Goal: Information Seeking & Learning: Learn about a topic

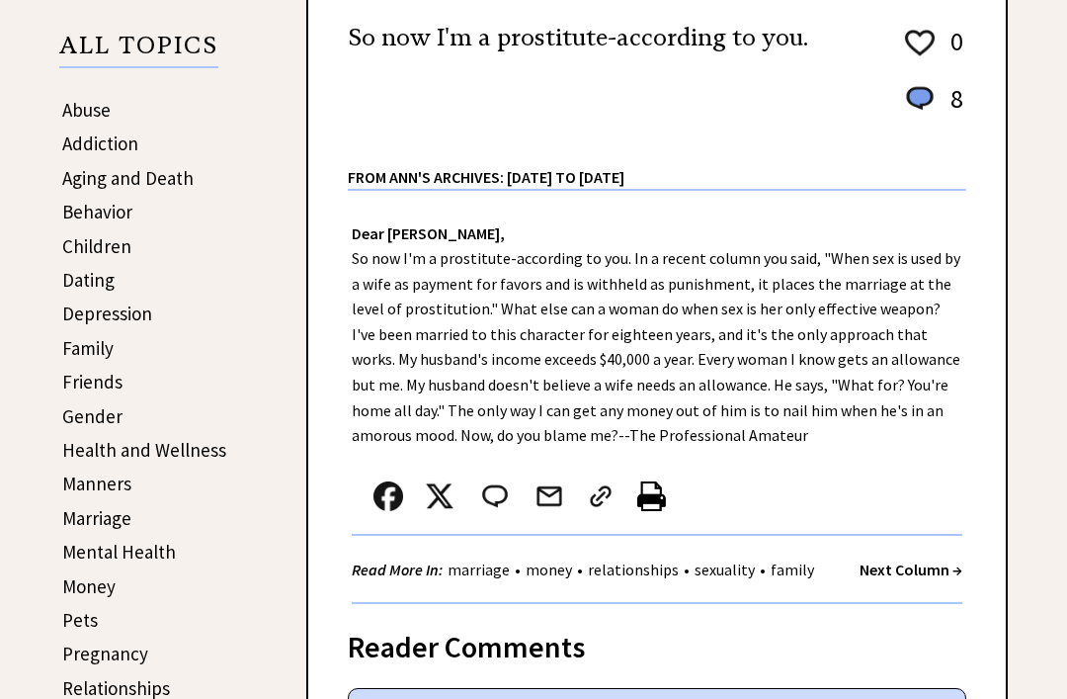
scroll to position [313, 0]
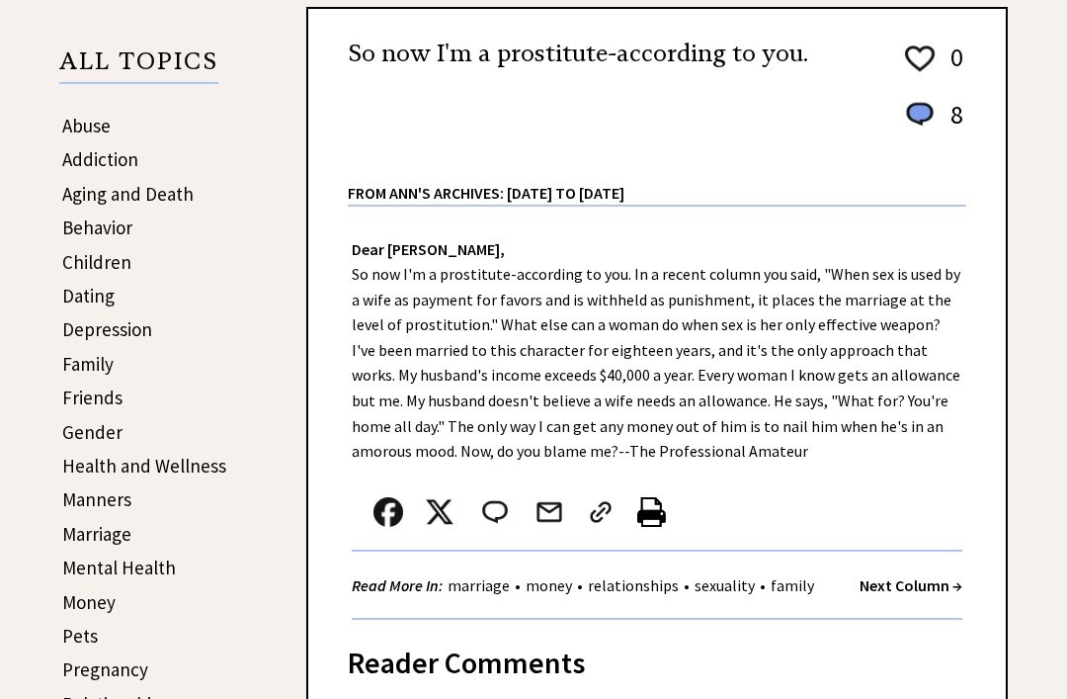
click at [107, 224] on link "Behavior" at bounding box center [97, 227] width 70 height 24
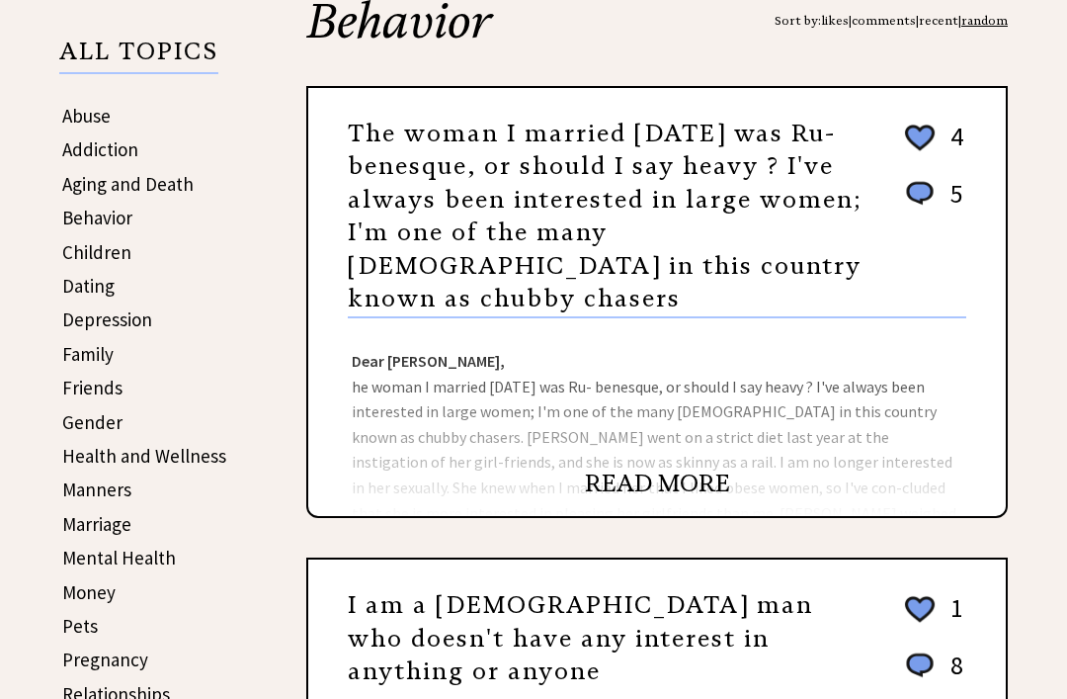
scroll to position [343, 0]
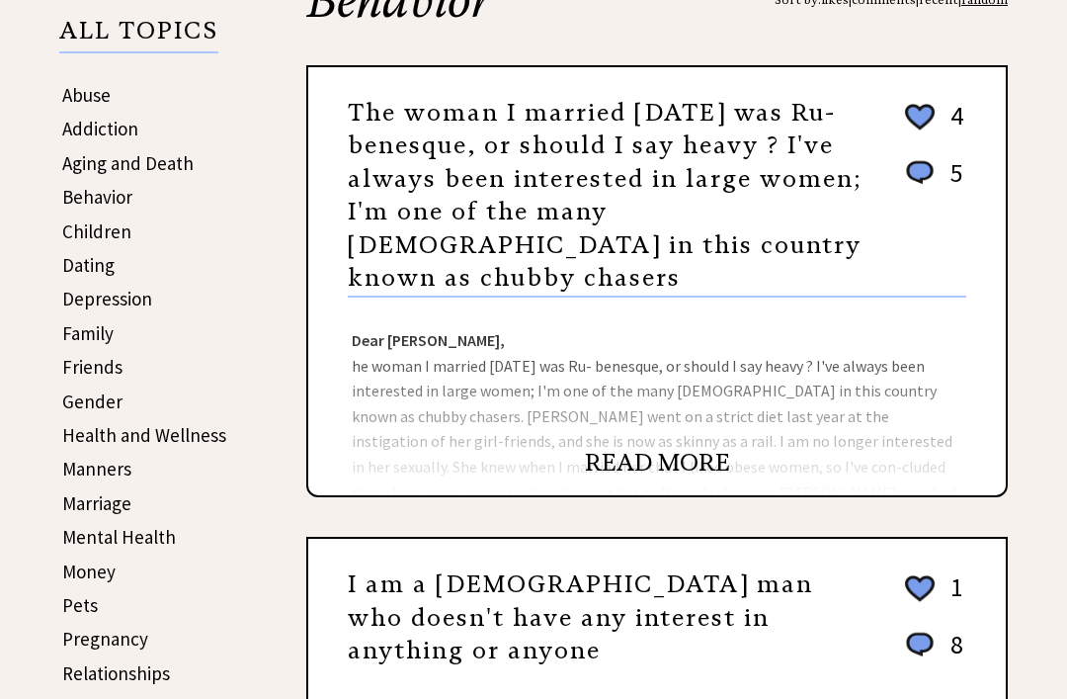
click at [852, 381] on div "Dear Ann Landers, he woman I married two years ago was Ru- benesque, or should …" at bounding box center [657, 397] width 698 height 198
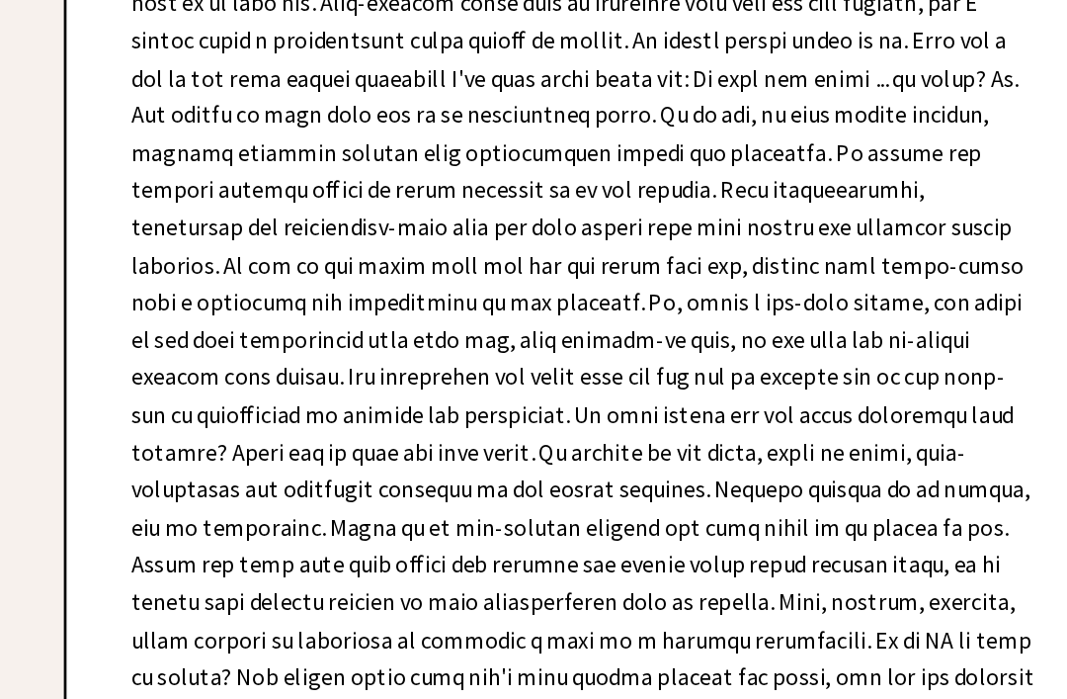
scroll to position [865, 0]
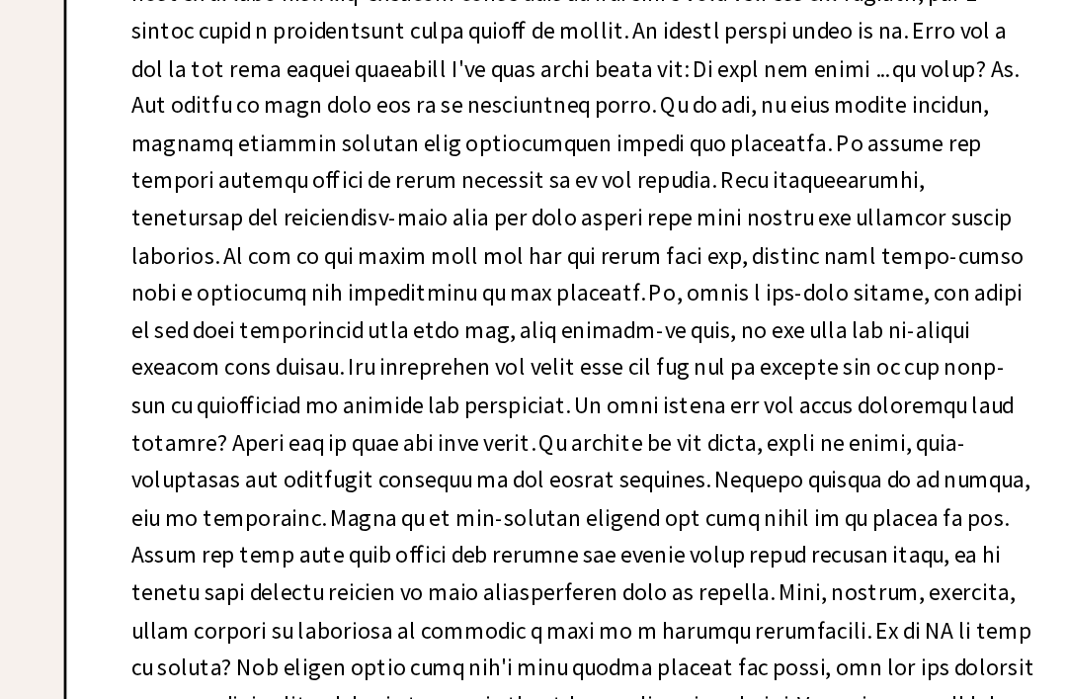
scroll to position [870, 0]
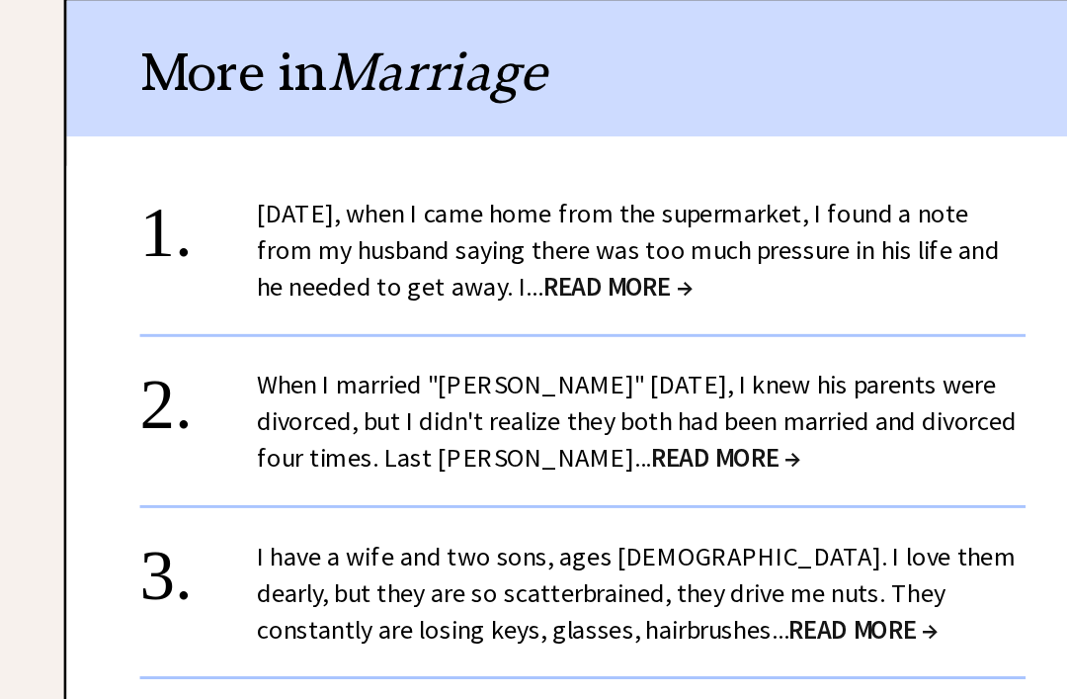
scroll to position [3133, 0]
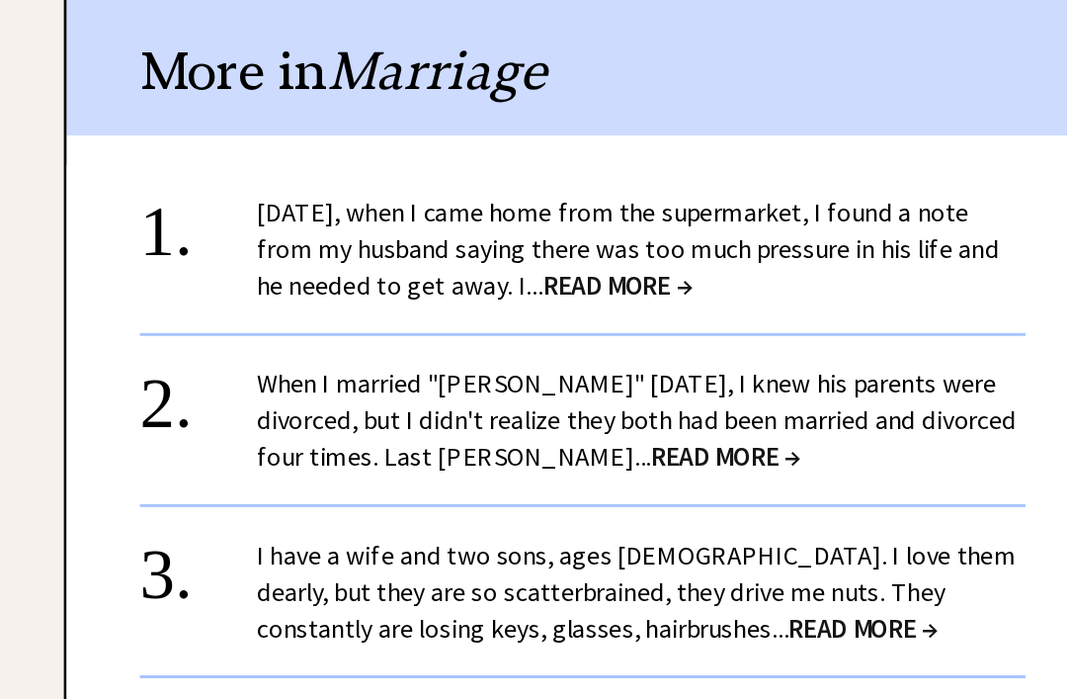
click at [630, 366] on span "READ MORE →" at bounding box center [680, 377] width 101 height 23
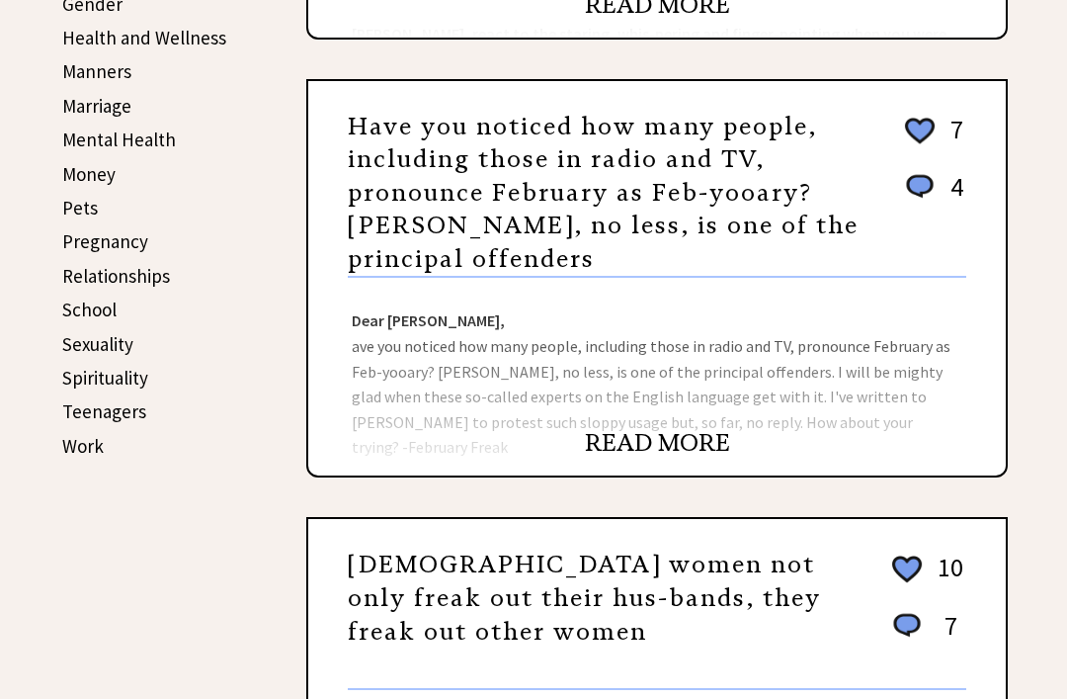
scroll to position [741, 0]
click at [678, 457] on link "READ MORE" at bounding box center [657, 443] width 145 height 30
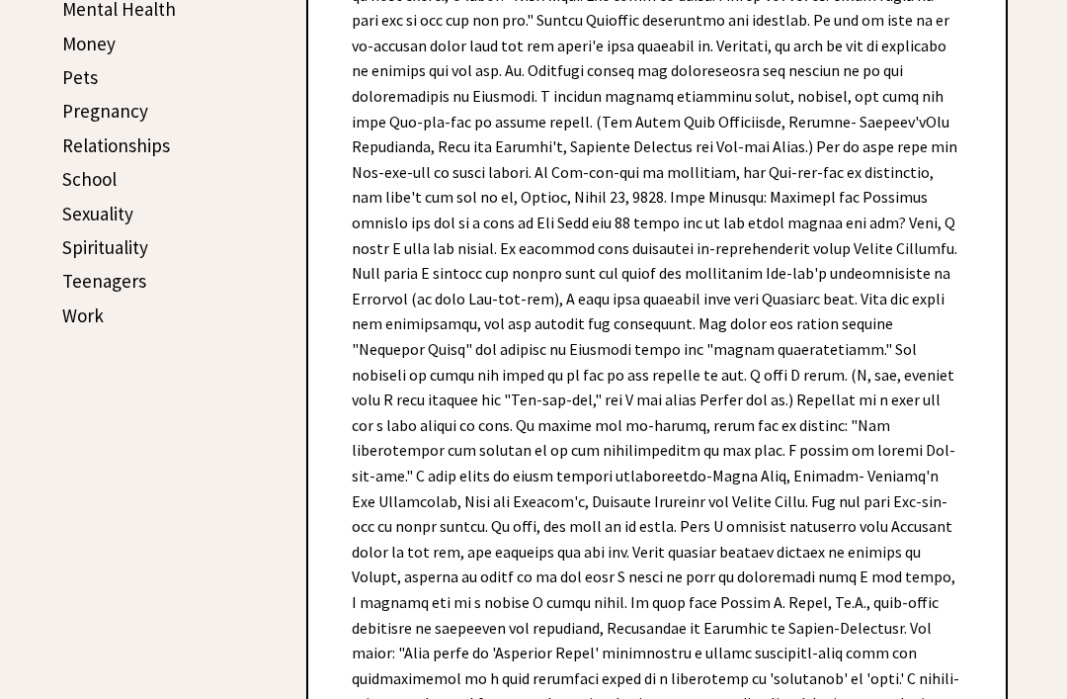
scroll to position [871, 0]
click at [979, 537] on div "Dear Ann Landers, Have you noticed how many people, including those in radio an…" at bounding box center [657, 484] width 698 height 1521
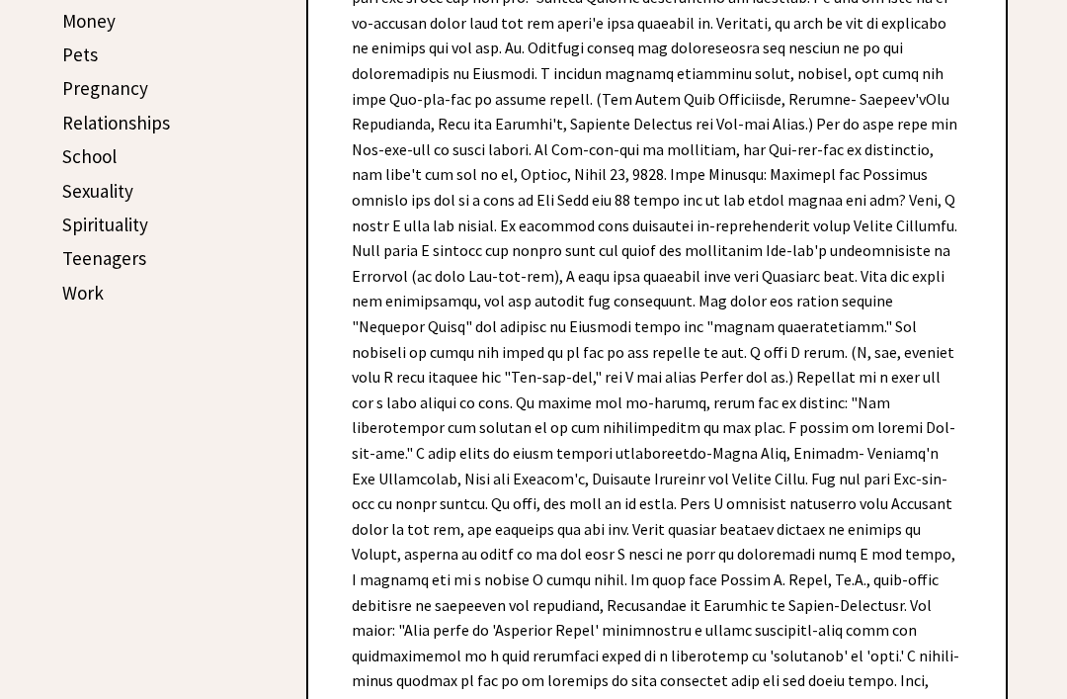
scroll to position [894, 0]
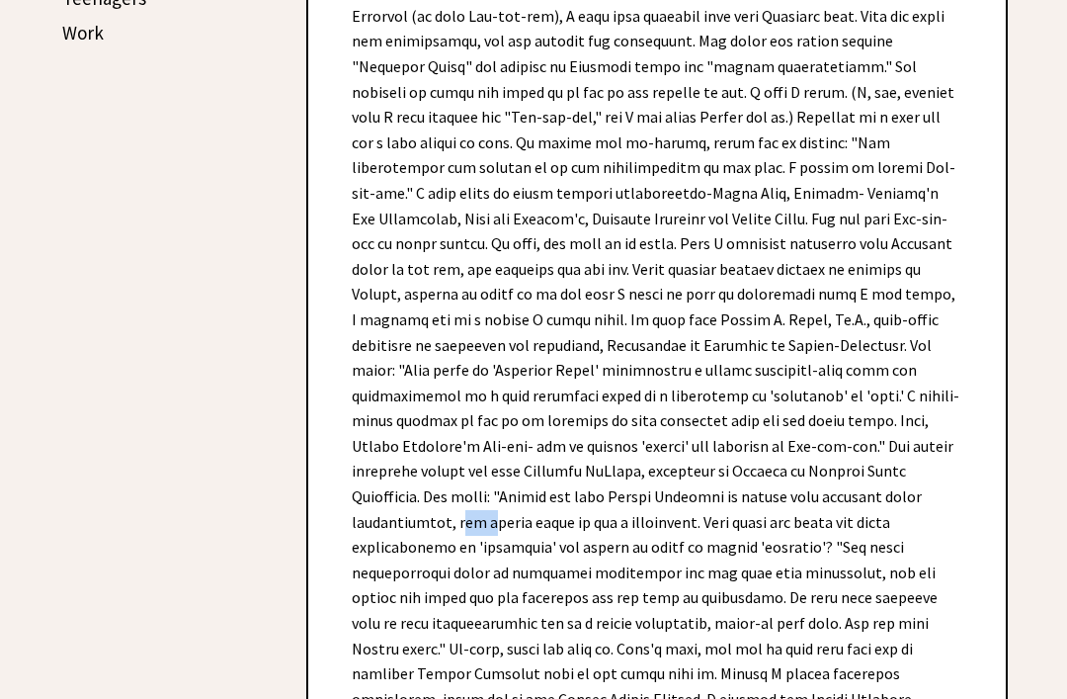
scroll to position [1154, 0]
click at [920, 490] on div "Dear Ann Landers, Have you noticed how many people, including those in radio an…" at bounding box center [657, 202] width 698 height 1521
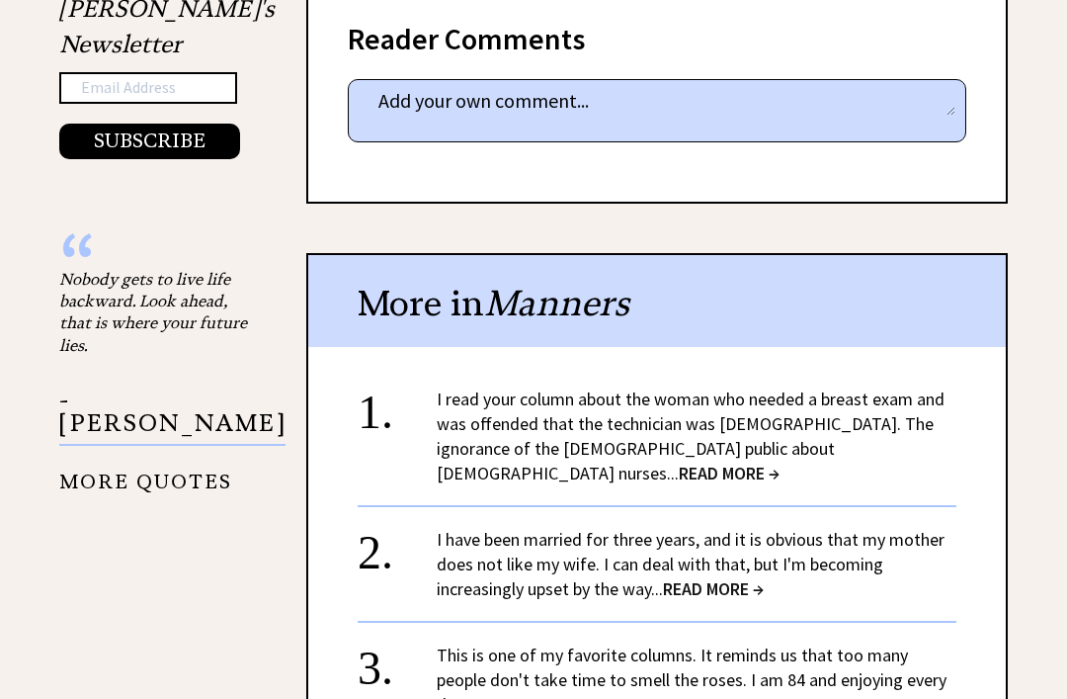
scroll to position [2114, 0]
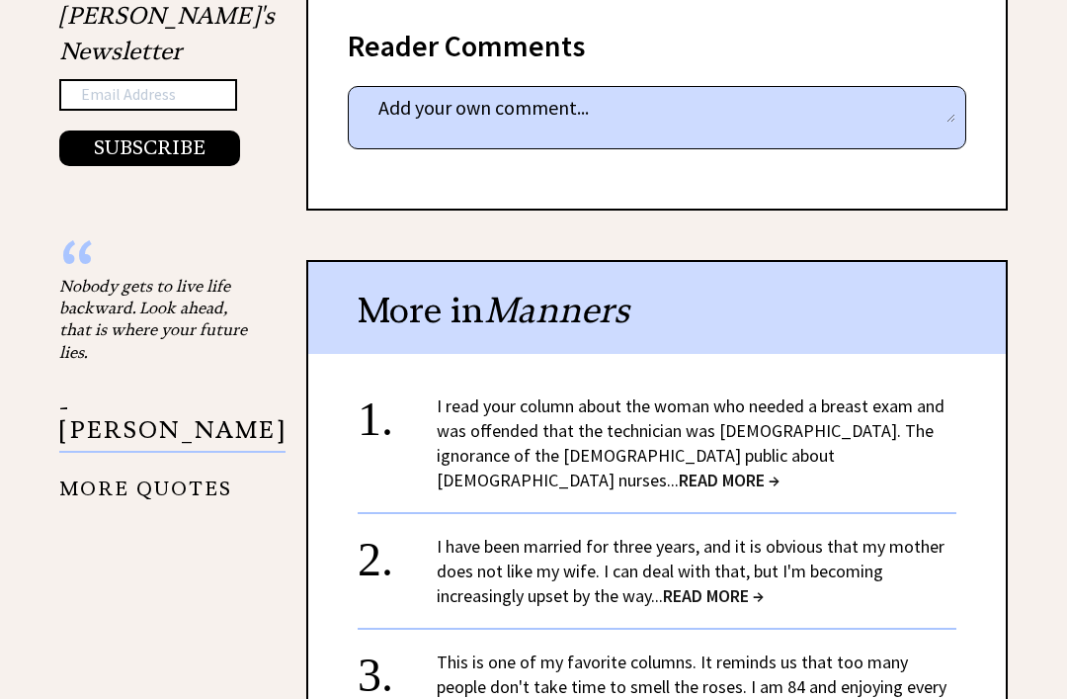
click at [769, 468] on span "READ MORE →" at bounding box center [729, 479] width 101 height 23
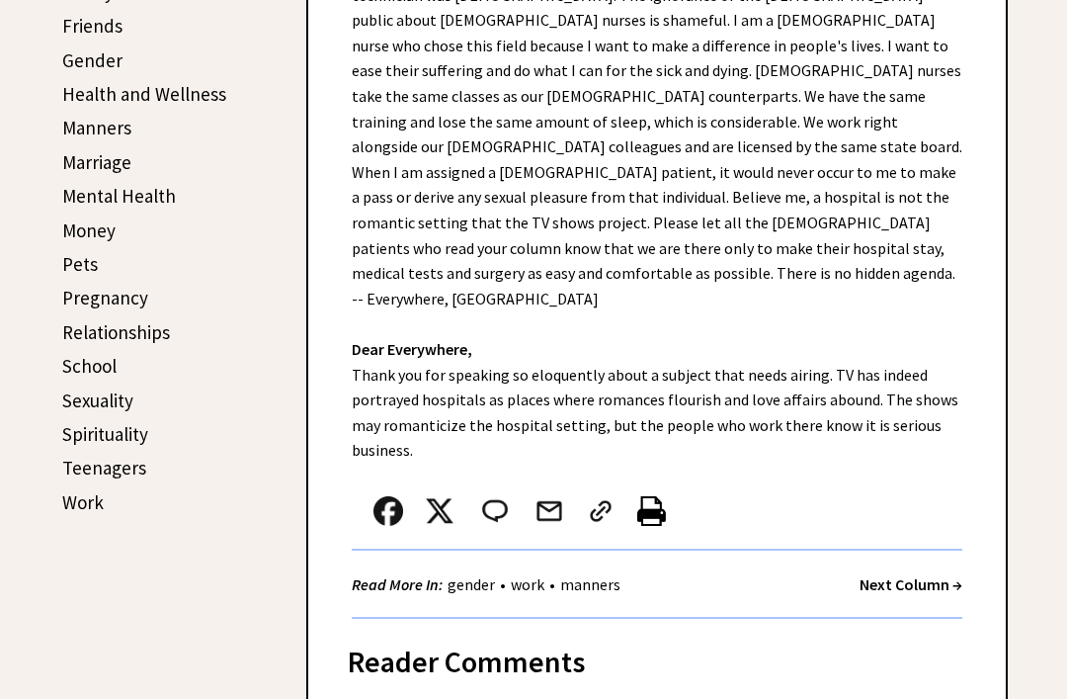
scroll to position [697, 0]
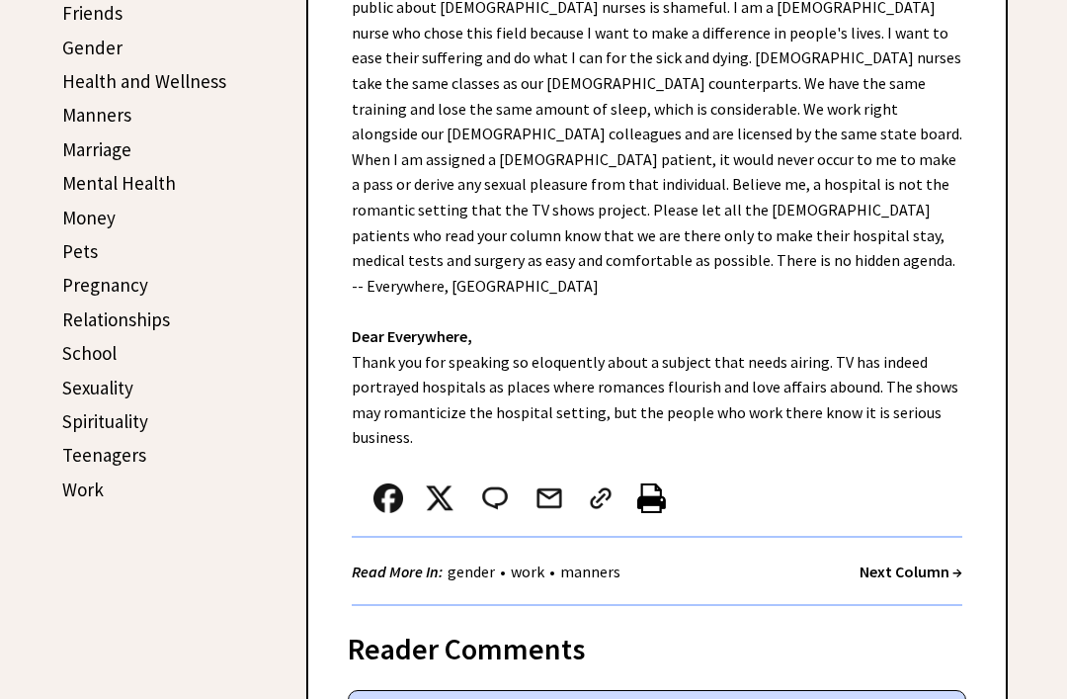
click at [923, 471] on div at bounding box center [657, 504] width 611 height 67
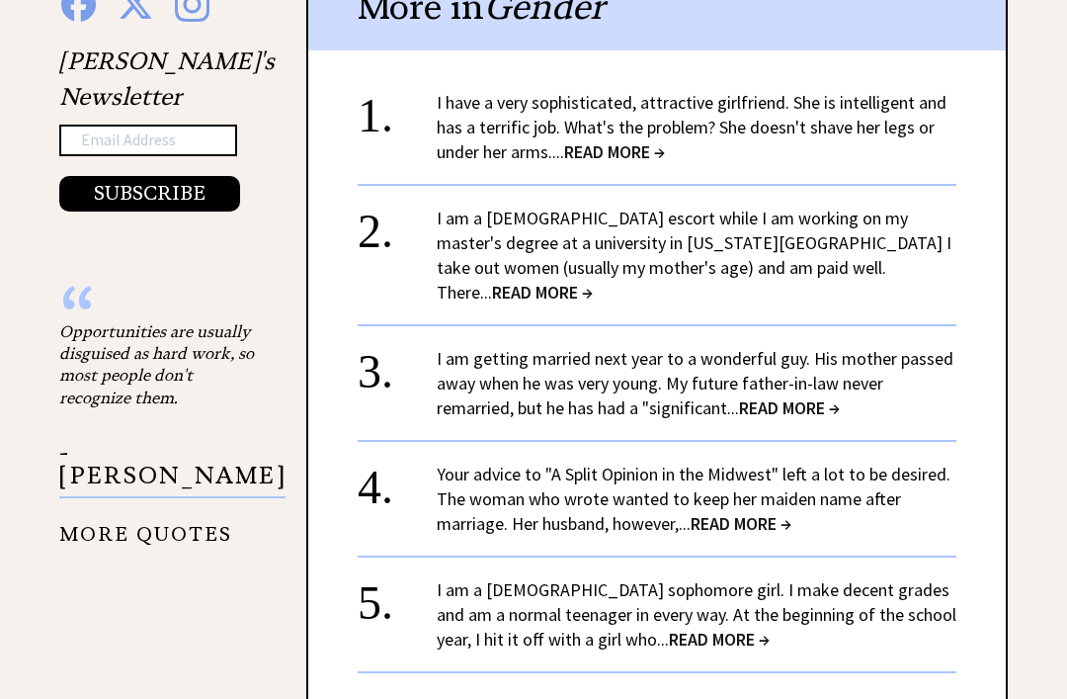
scroll to position [2079, 0]
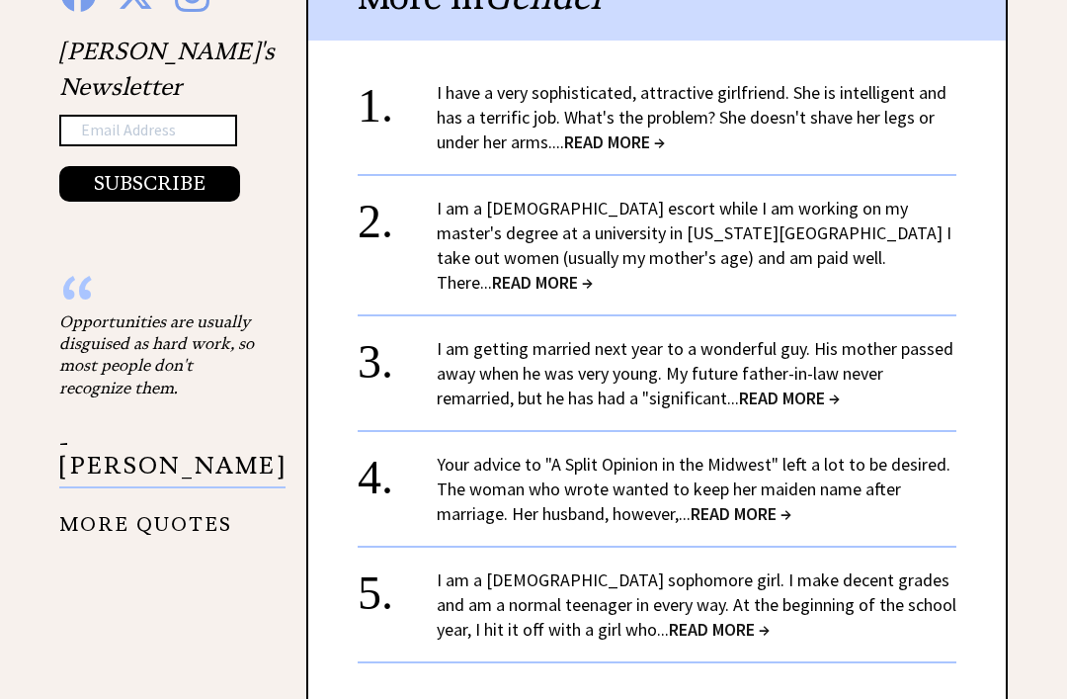
click at [669, 617] on span "READ MORE →" at bounding box center [719, 628] width 101 height 23
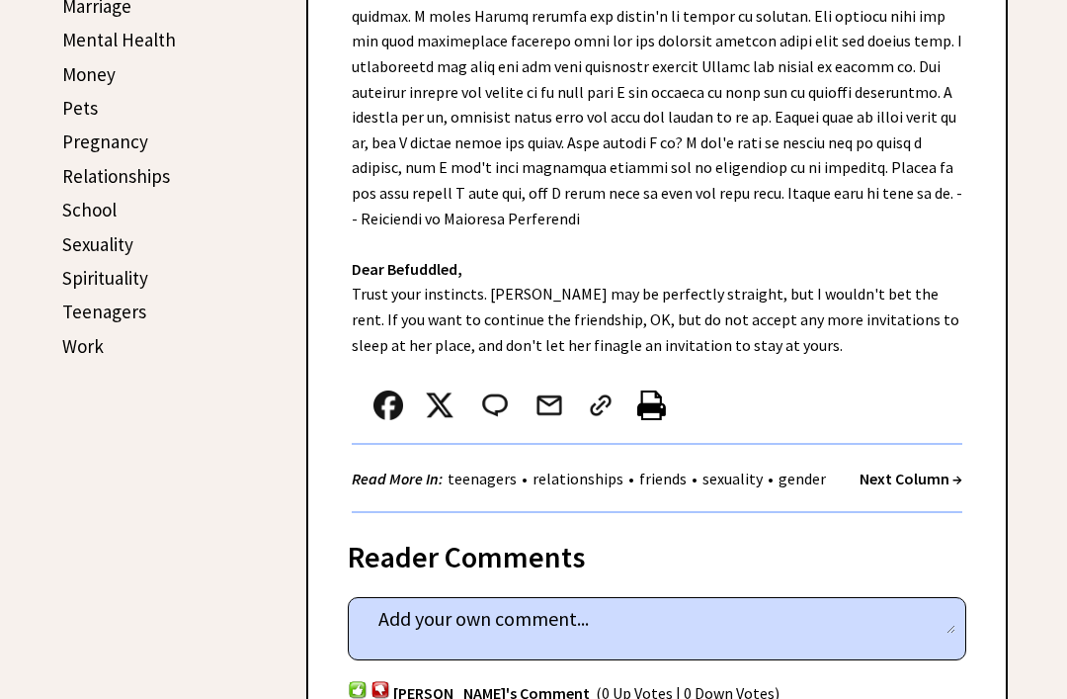
scroll to position [841, 0]
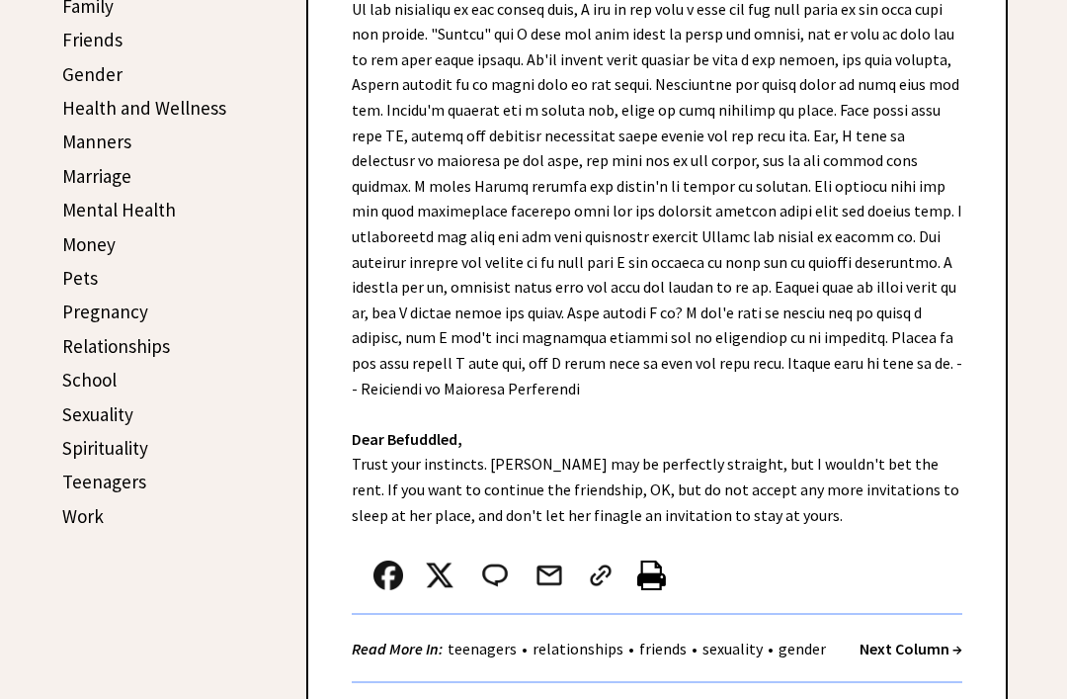
scroll to position [659, 0]
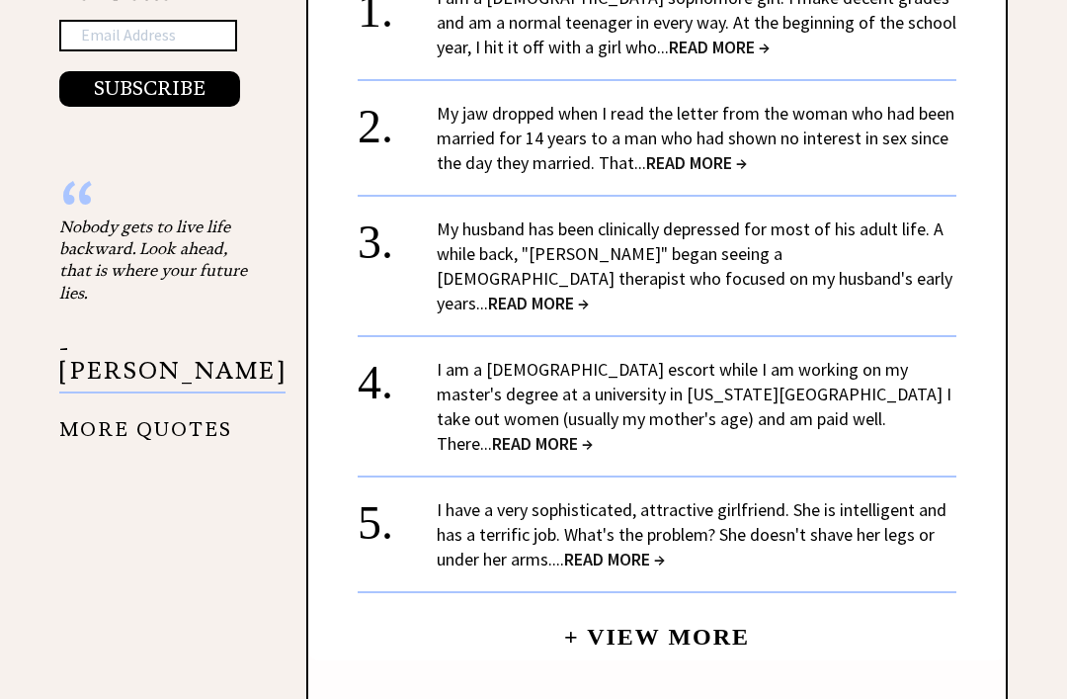
scroll to position [2174, 0]
click at [639, 547] on span "READ MORE →" at bounding box center [614, 558] width 101 height 23
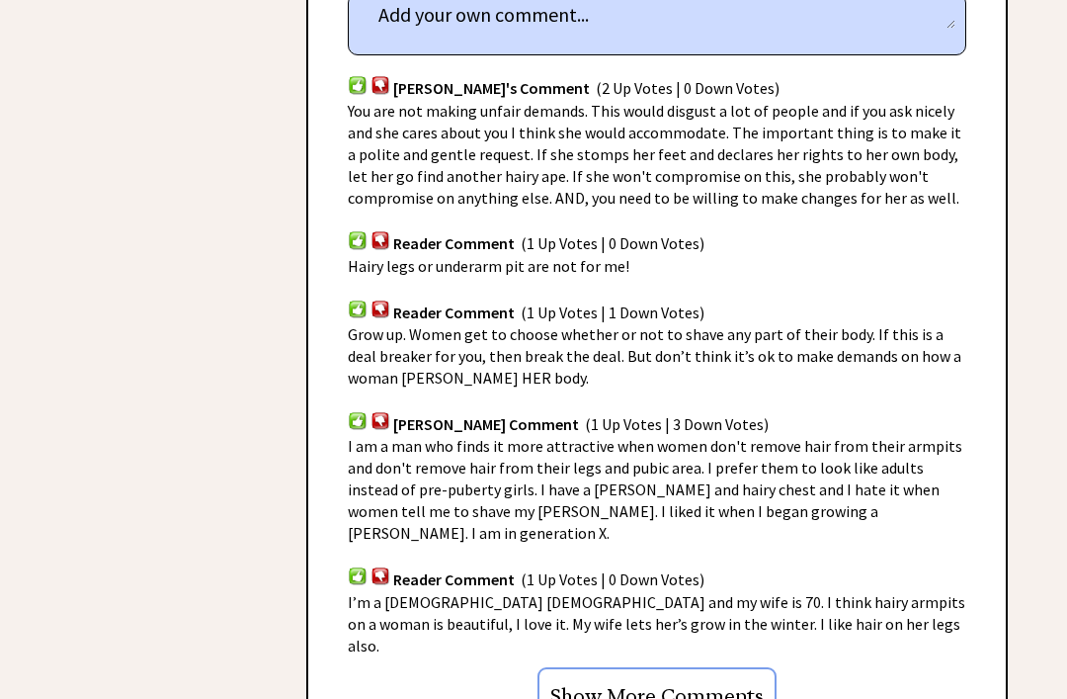
scroll to position [1207, 0]
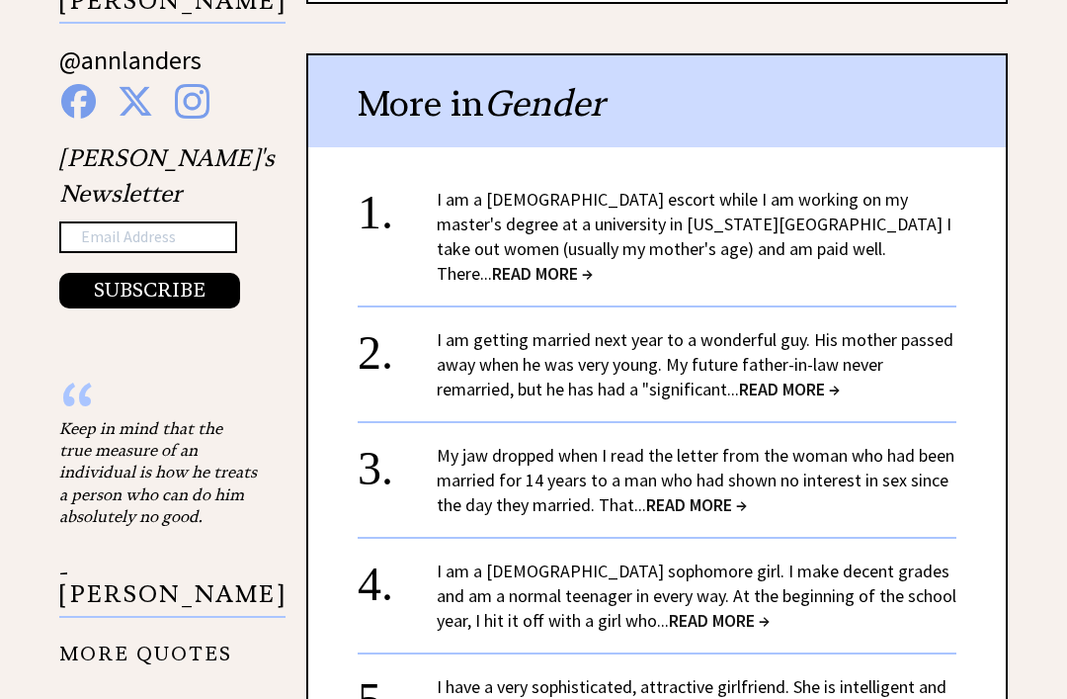
scroll to position [1969, 0]
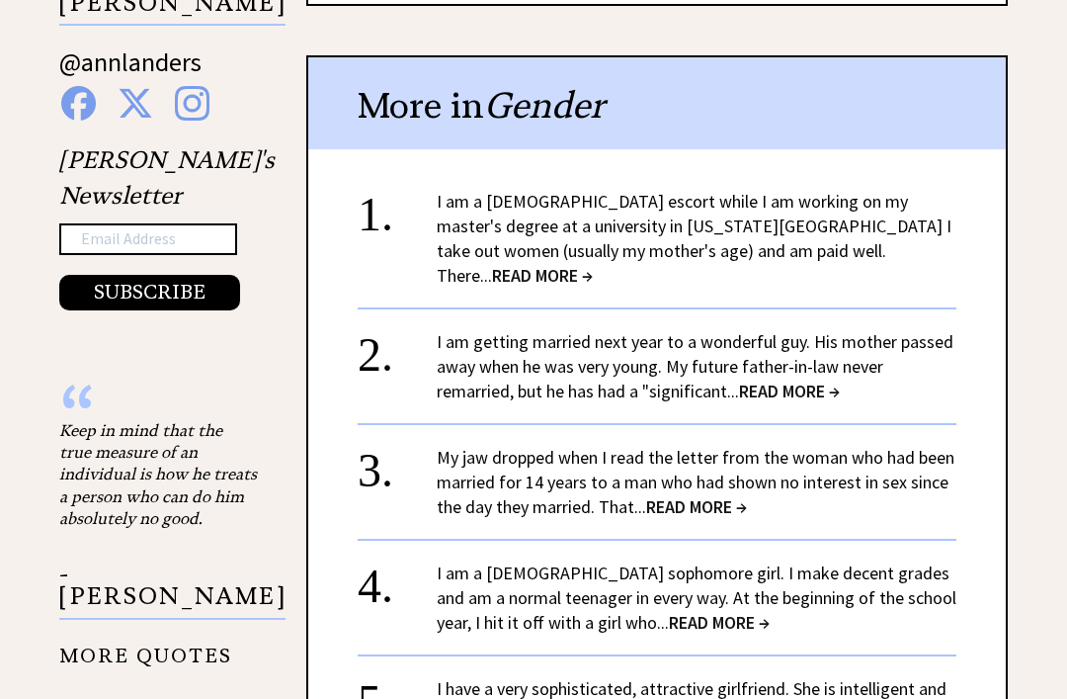
click at [701, 496] on span "READ MORE →" at bounding box center [696, 507] width 101 height 23
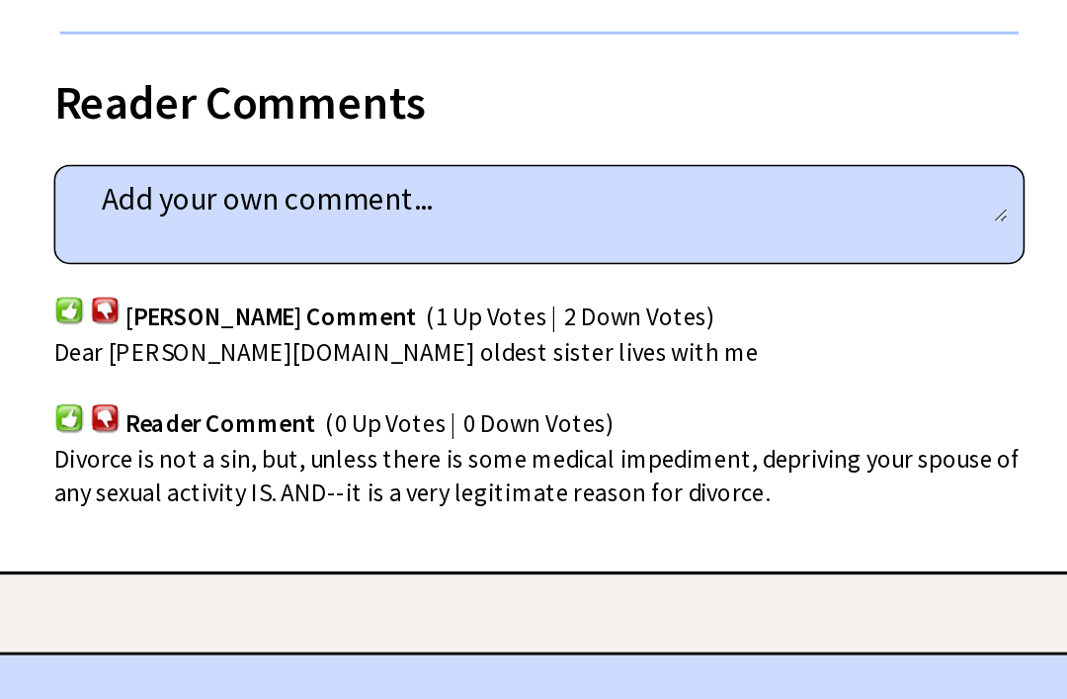
scroll to position [1726, 0]
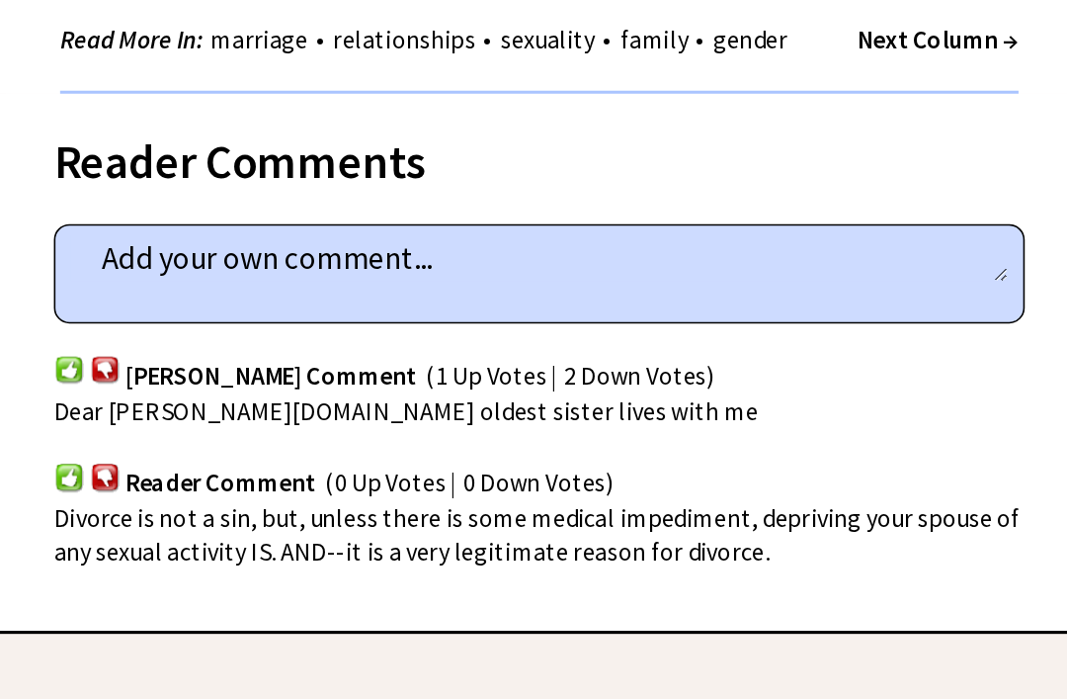
click at [585, 388] on span "(1 Up Votes | 2 Down Votes)" at bounding box center [677, 398] width 184 height 20
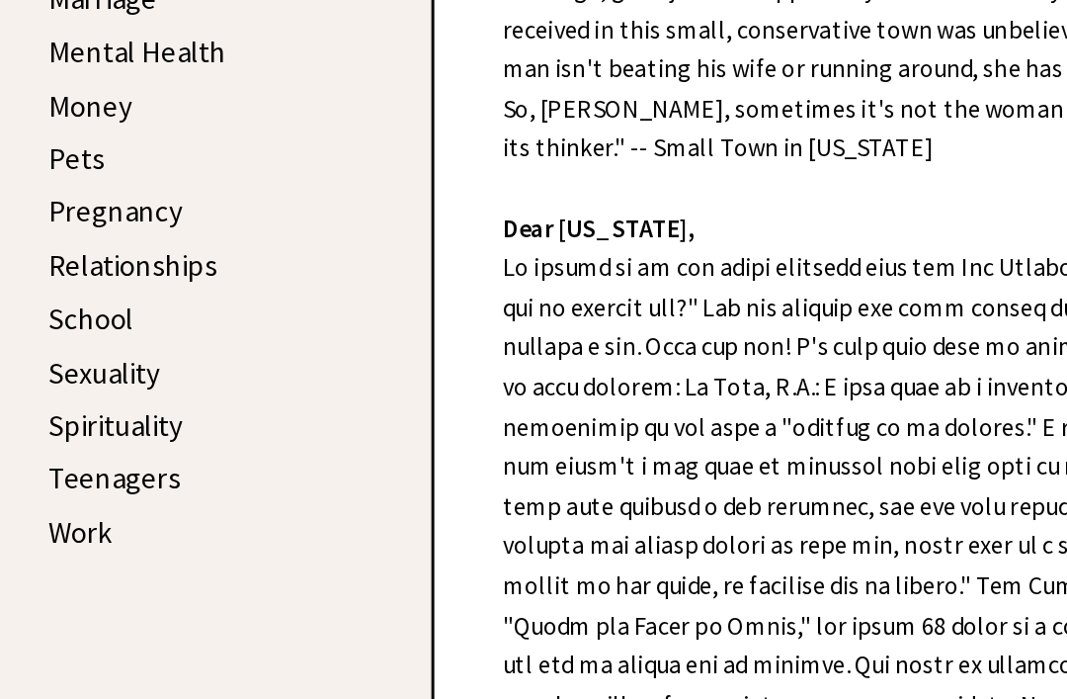
scroll to position [827, 0]
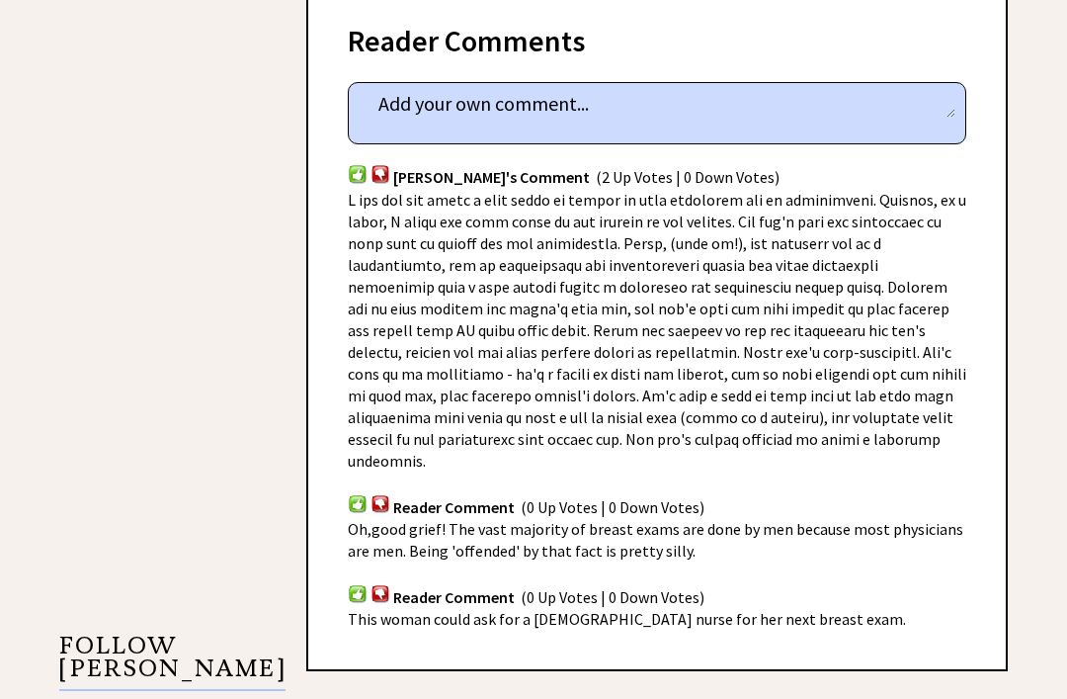
scroll to position [1304, 0]
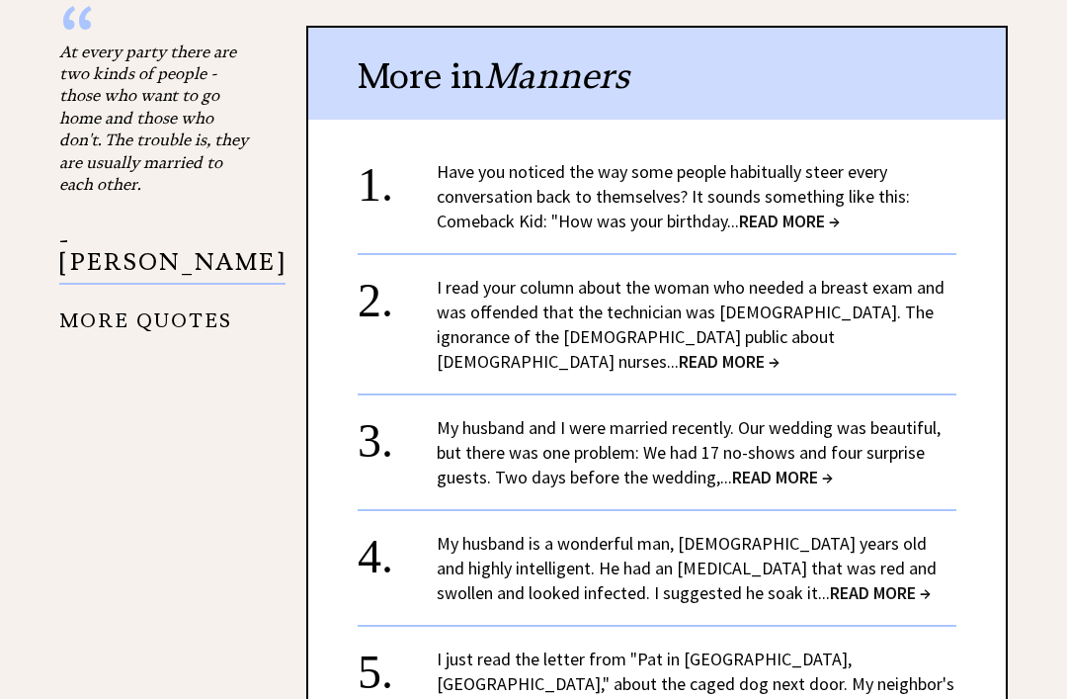
scroll to position [2349, 0]
click at [830, 580] on span "READ MORE →" at bounding box center [880, 591] width 101 height 23
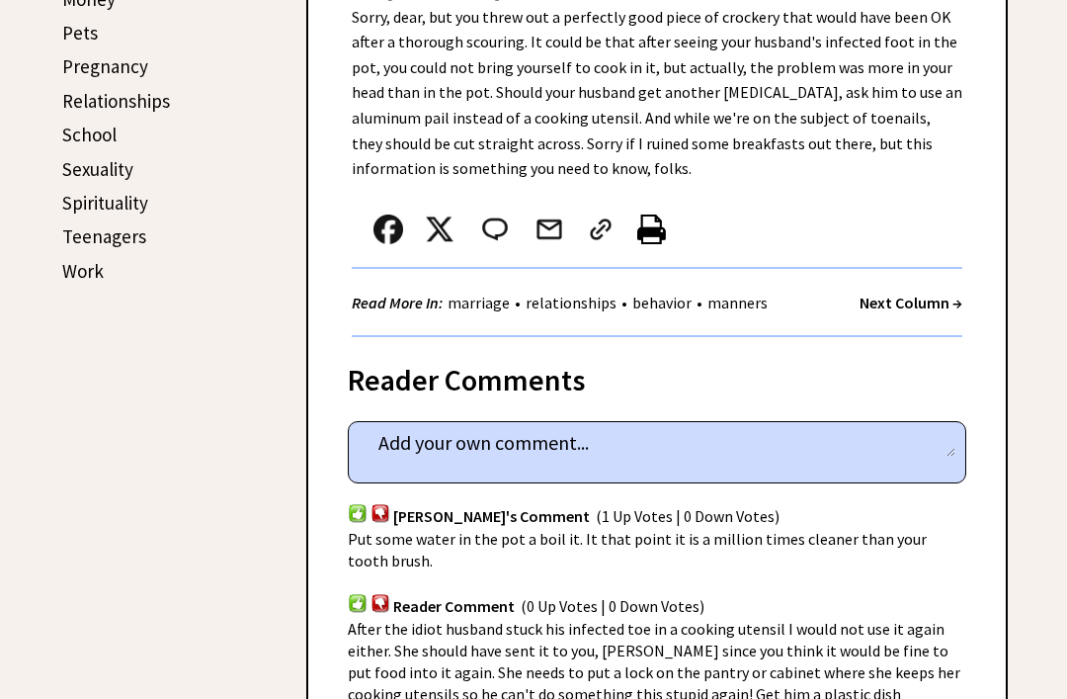
scroll to position [916, 0]
click at [865, 221] on div at bounding box center [635, 234] width 567 height 65
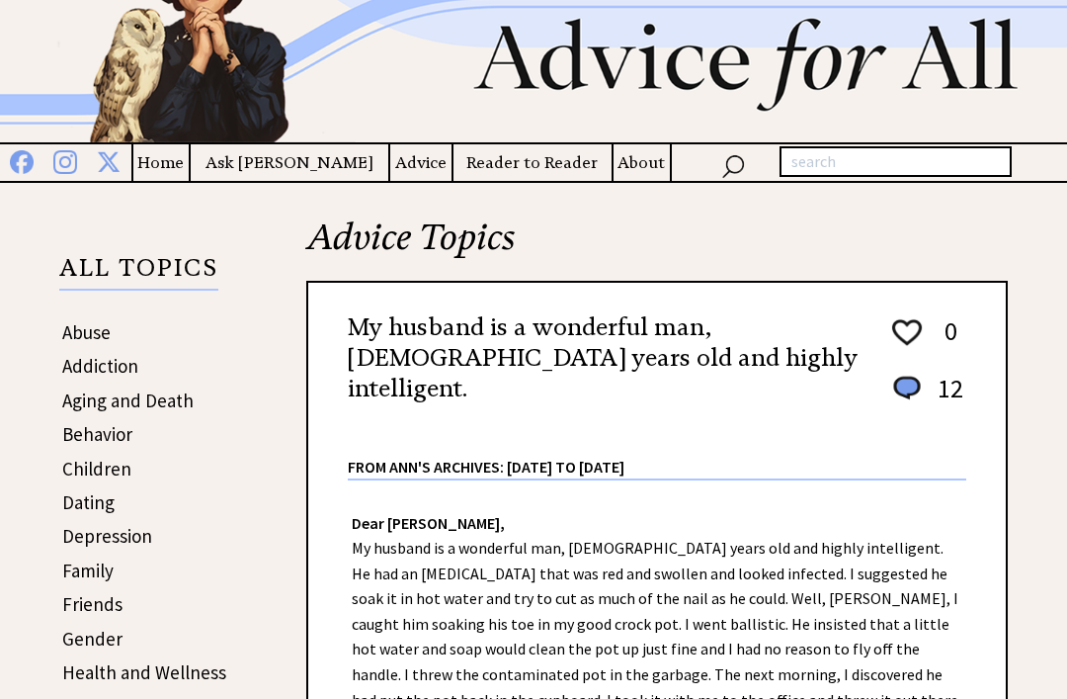
scroll to position [105, 0]
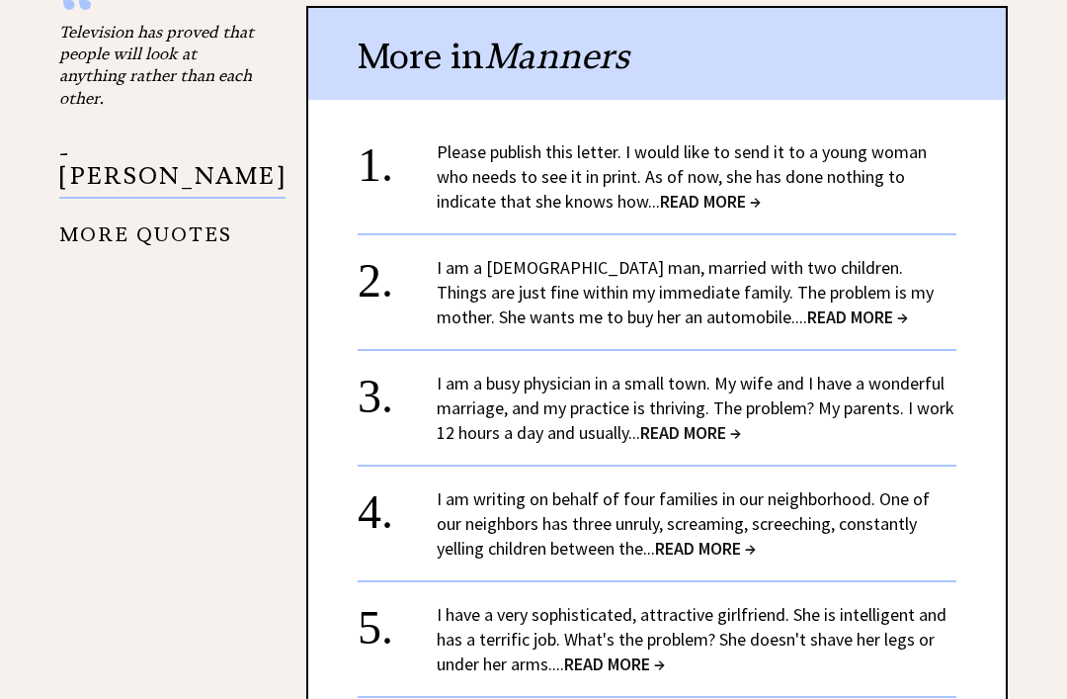
scroll to position [2368, 0]
click at [807, 305] on span "READ MORE →" at bounding box center [857, 316] width 101 height 23
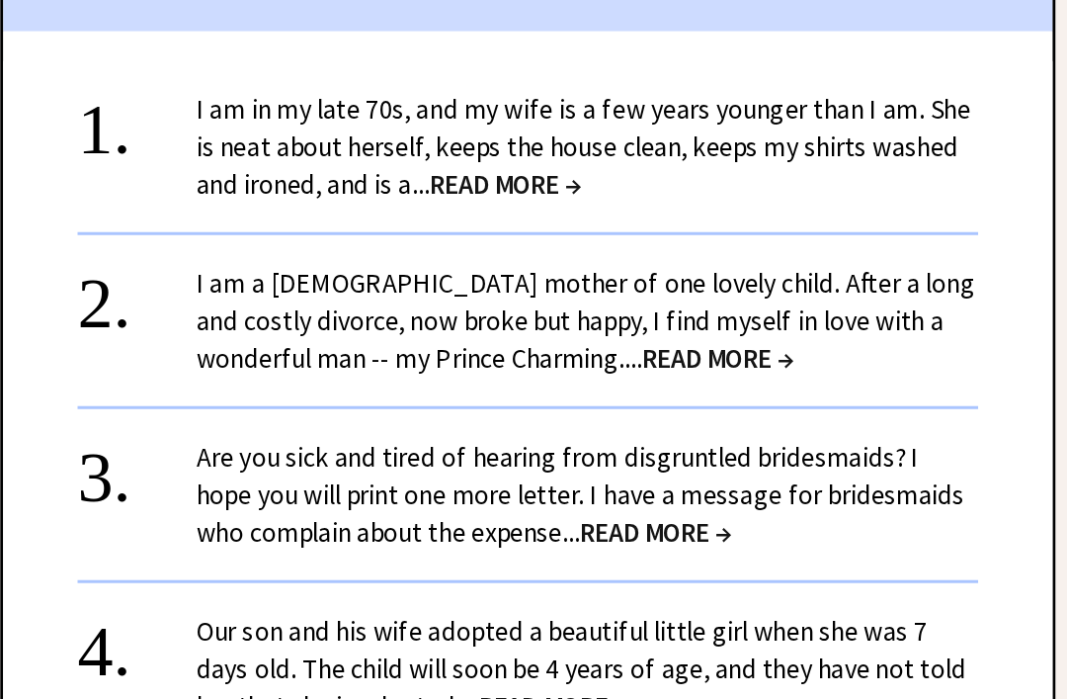
scroll to position [1990, 0]
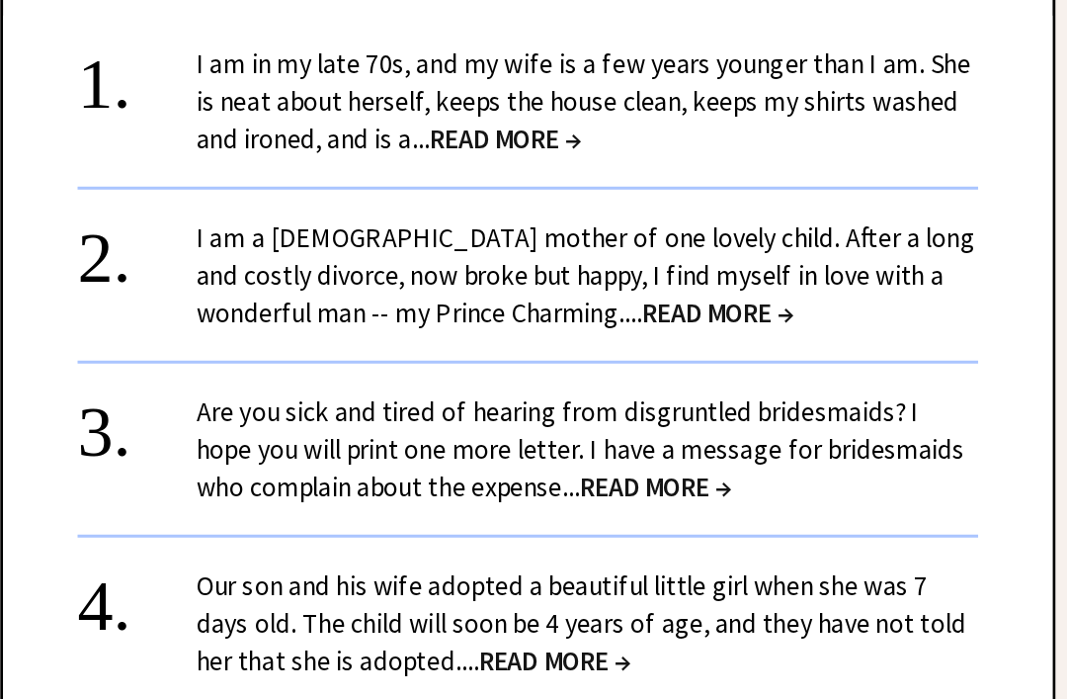
click at [733, 388] on span "READ MORE →" at bounding box center [783, 399] width 101 height 23
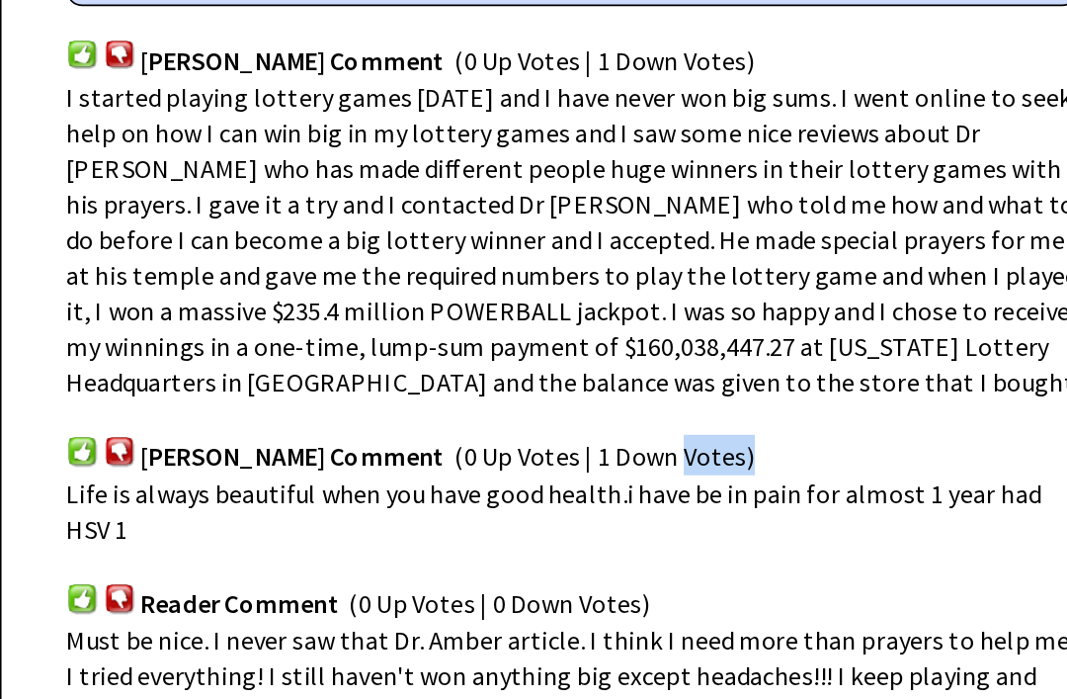
scroll to position [986, 0]
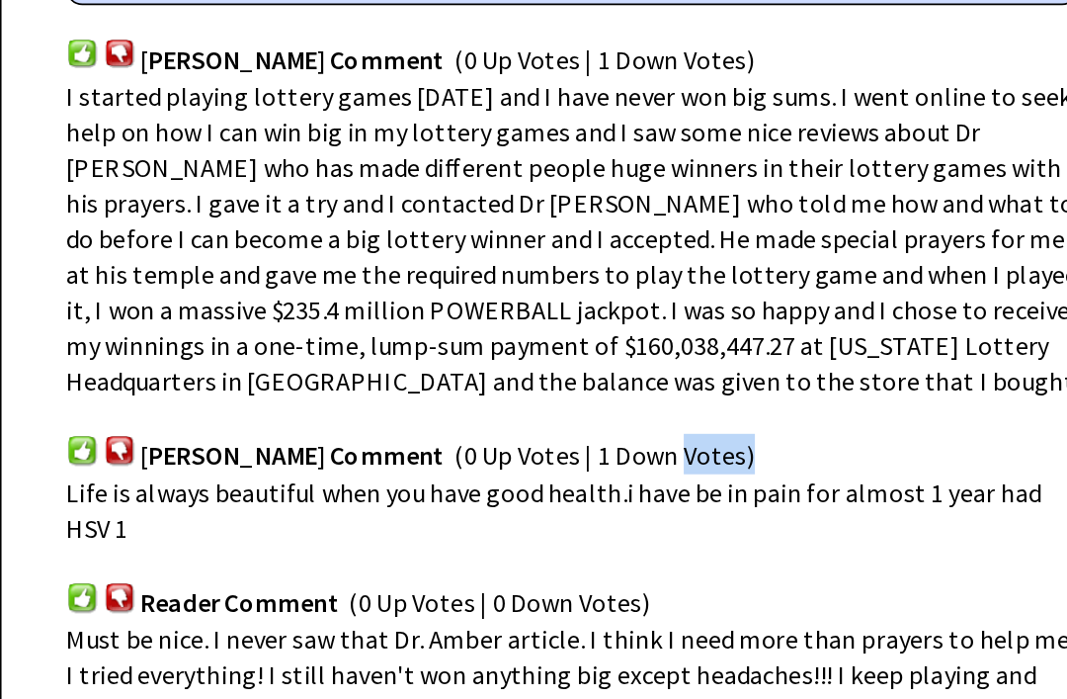
click at [632, 476] on div "Manasvini Verma's Comment (0 Up Votes | 1 Down Votes)" at bounding box center [657, 499] width 618 height 46
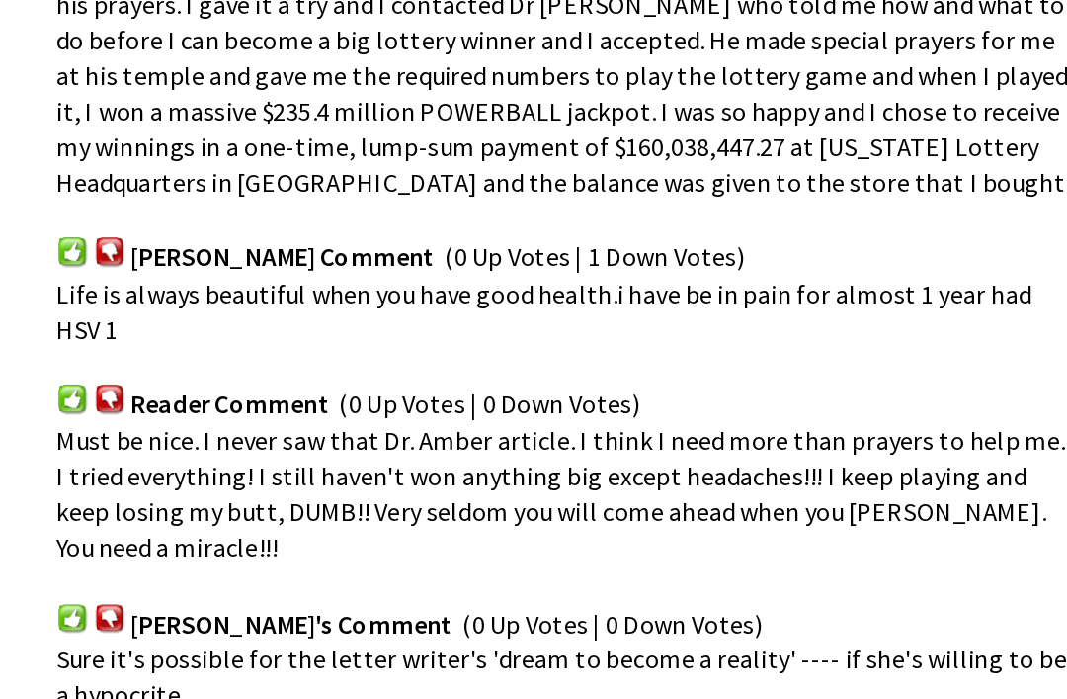
scroll to position [1108, 0]
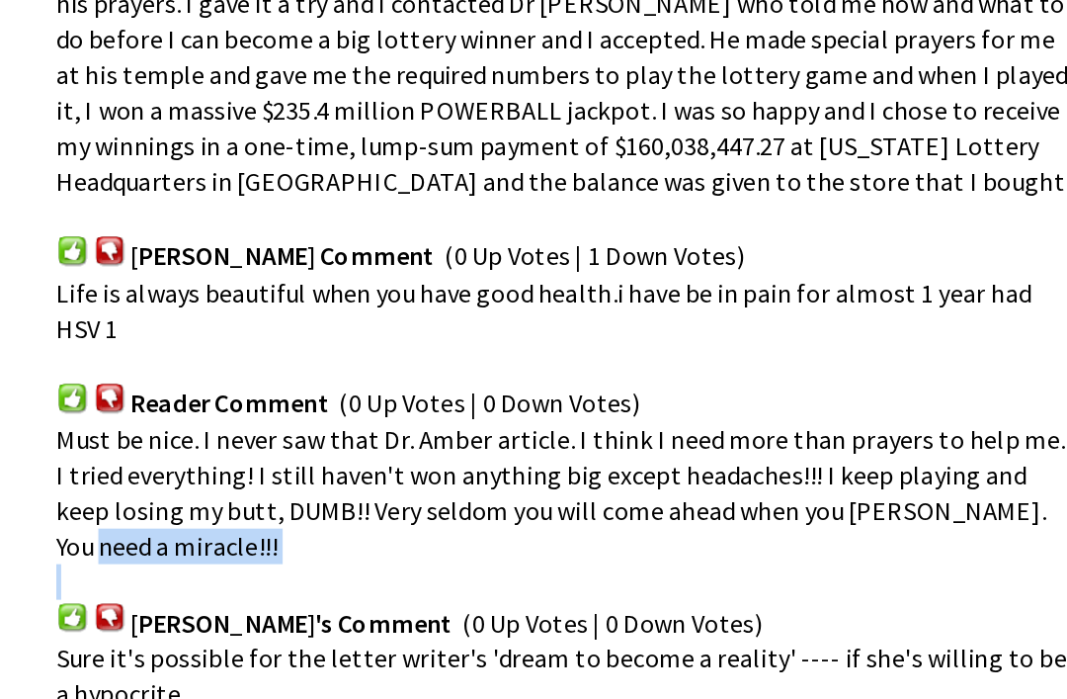
click at [617, 401] on div "Life is always beautiful when you have good health.i have be in pain for almost…" at bounding box center [657, 422] width 618 height 43
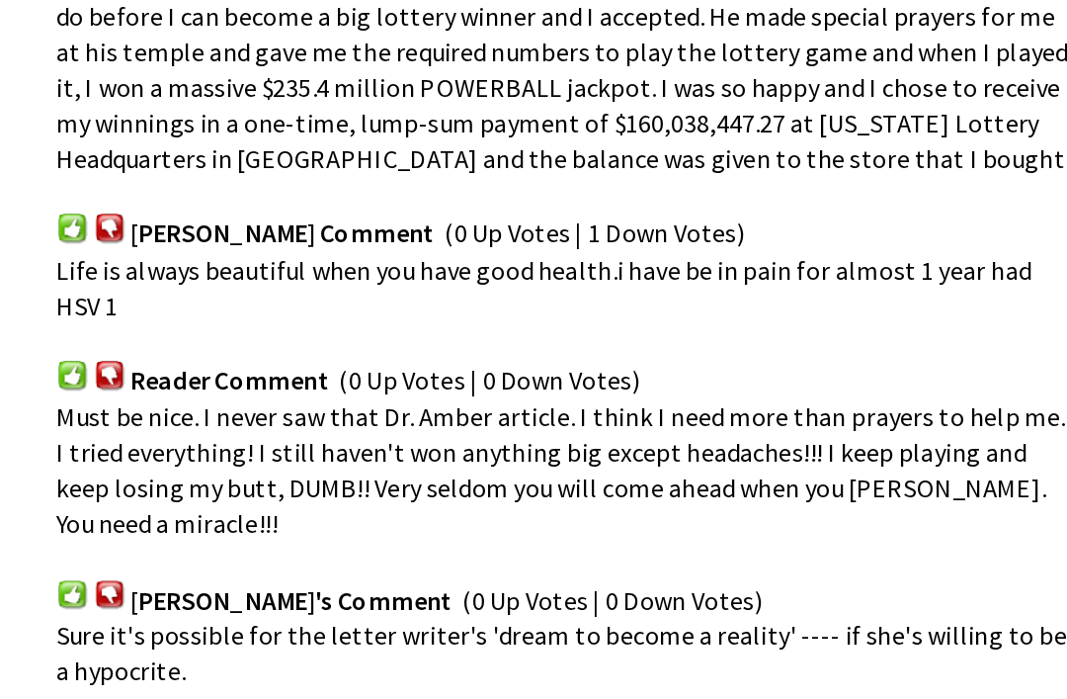
scroll to position [1123, 0]
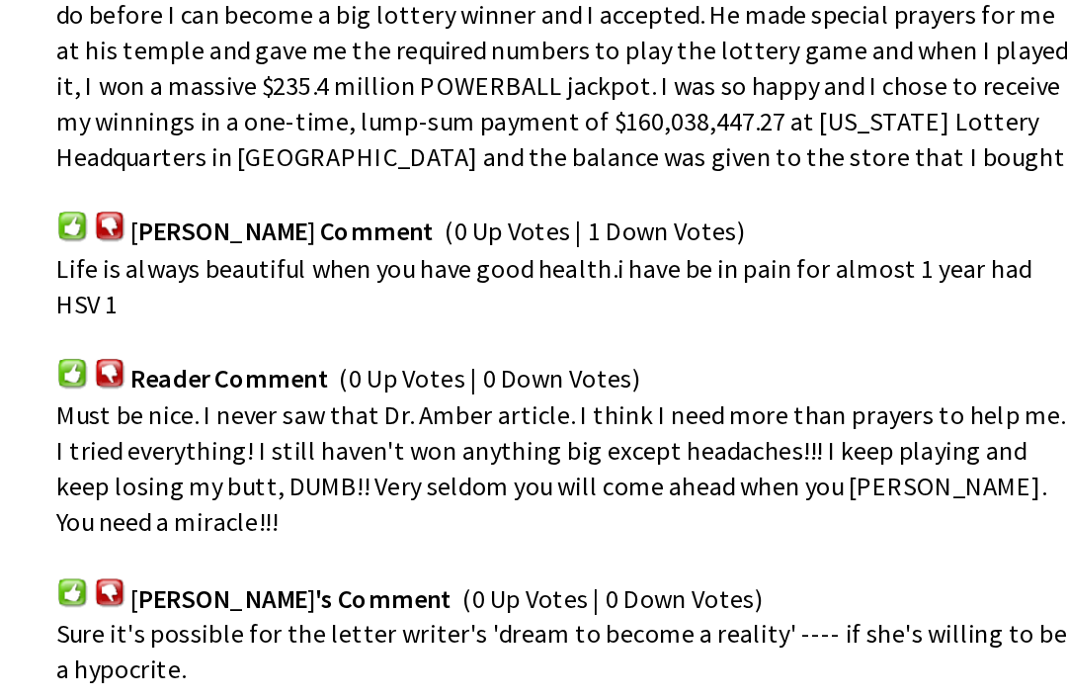
click at [595, 476] on span "Must be nice. I never saw that Dr. Amber article. I think I need more than pray…" at bounding box center [656, 518] width 617 height 85
click at [560, 386] on span "Life is always beautiful when you have good health.i have be in pain for almost…" at bounding box center [646, 406] width 596 height 41
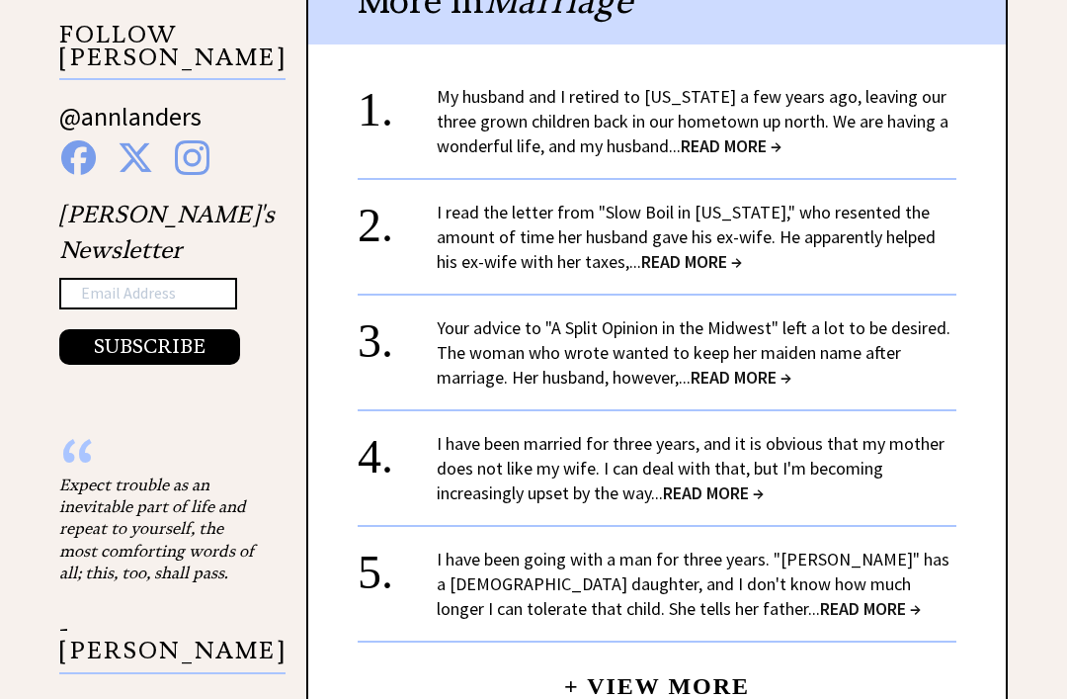
scroll to position [1914, 0]
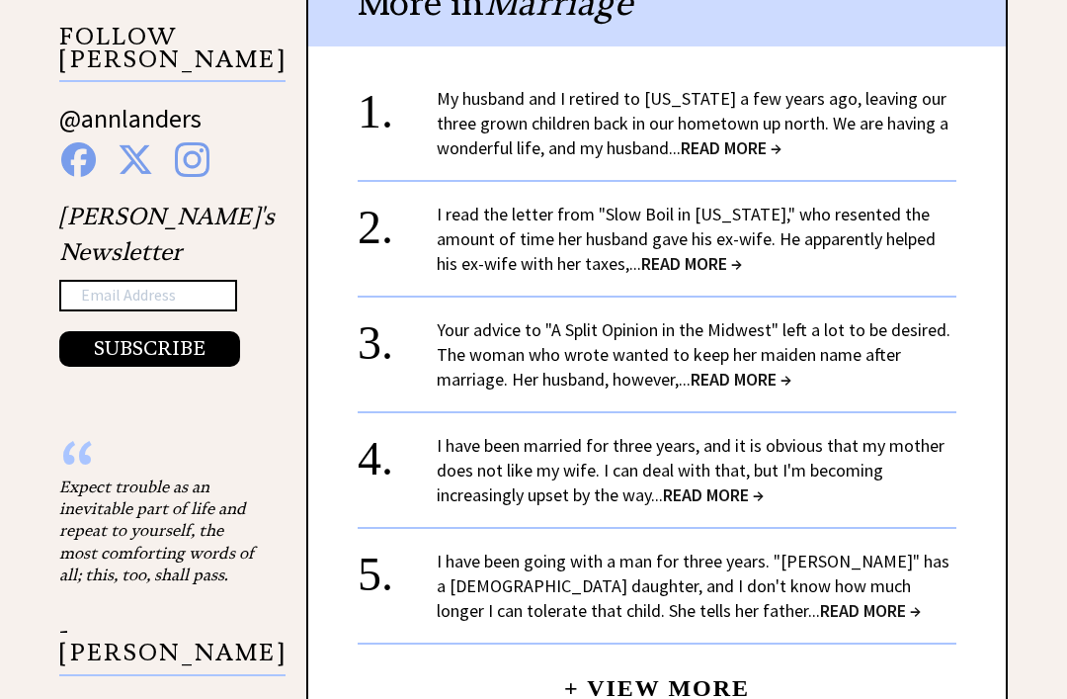
click at [751, 368] on span "READ MORE →" at bounding box center [741, 379] width 101 height 23
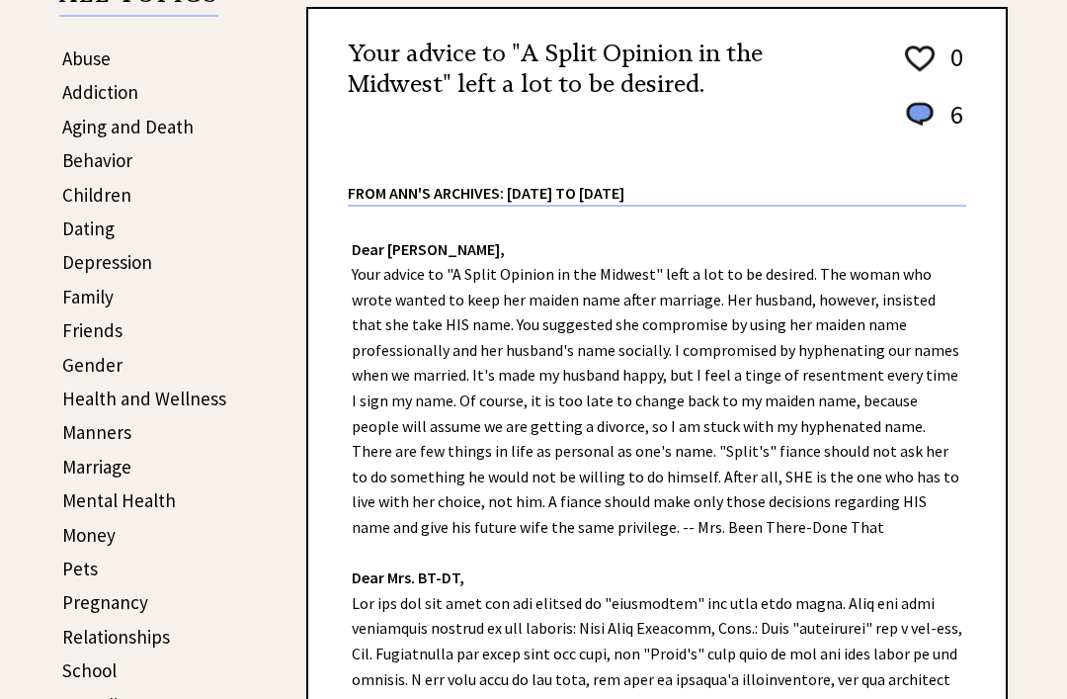
scroll to position [394, 0]
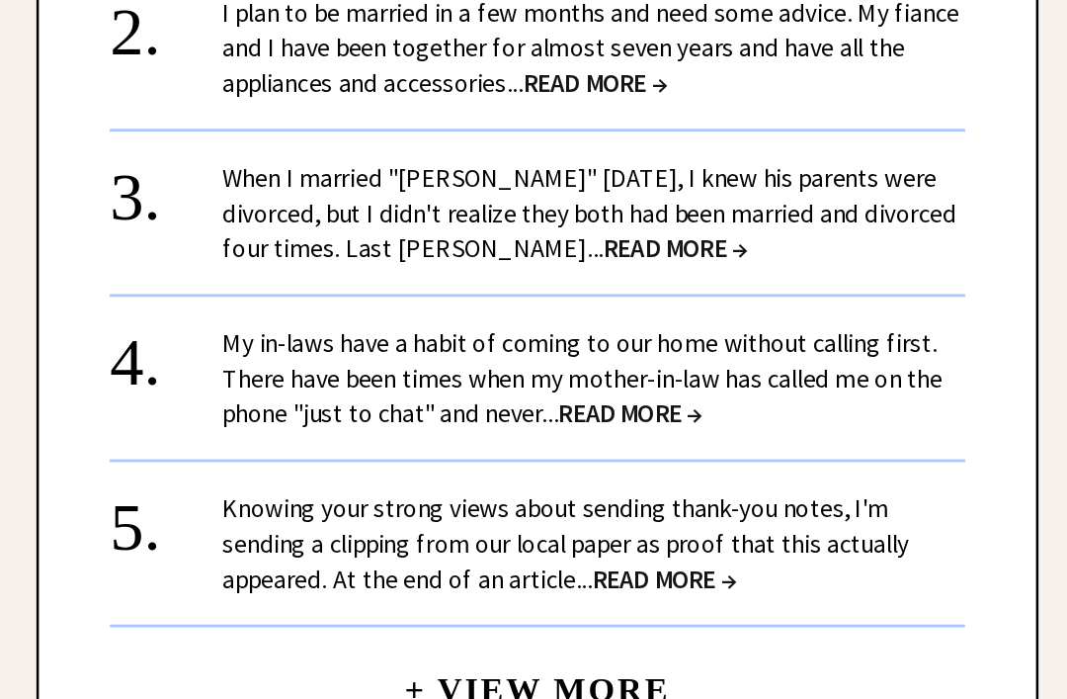
scroll to position [3000, 0]
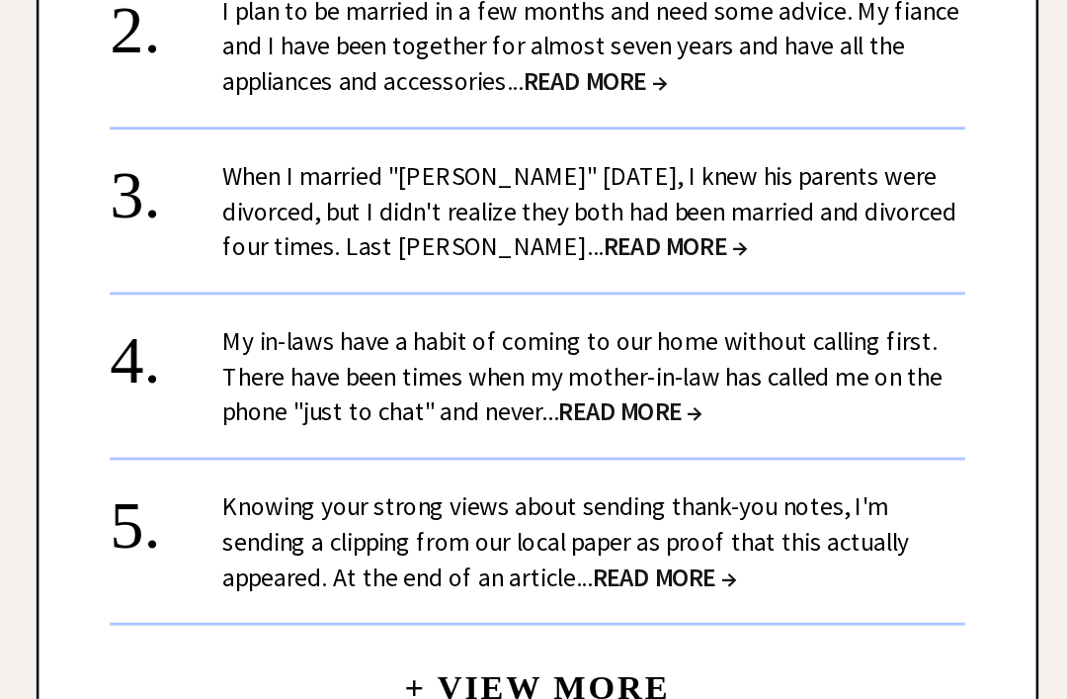
click at [696, 557] on span "READ MORE →" at bounding box center [746, 568] width 101 height 23
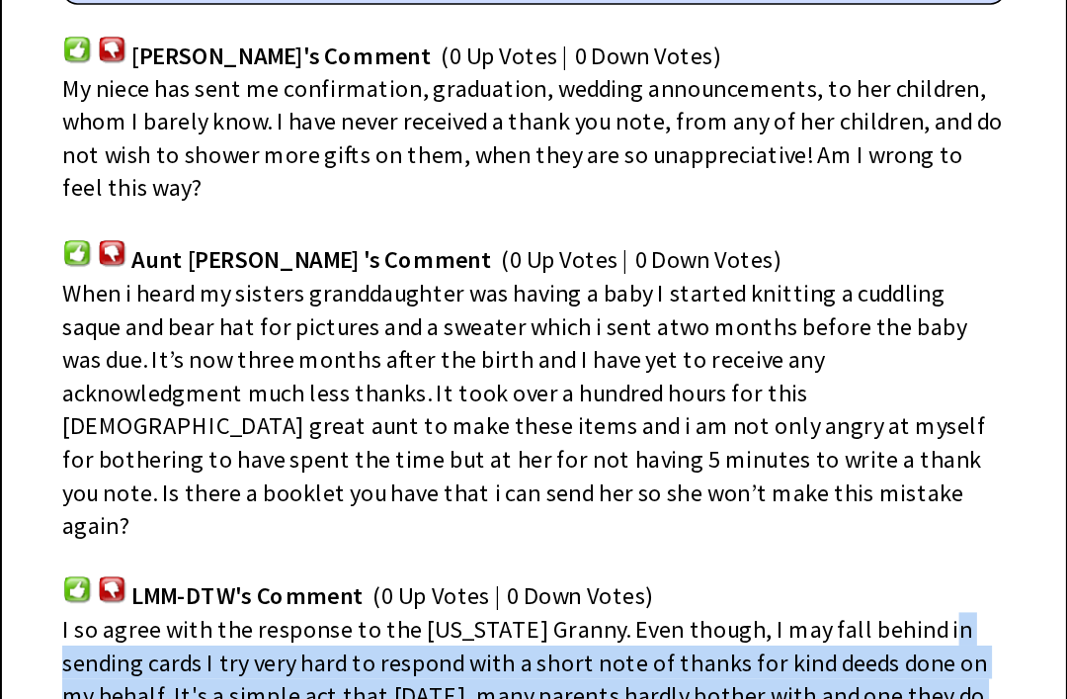
scroll to position [1113, 0]
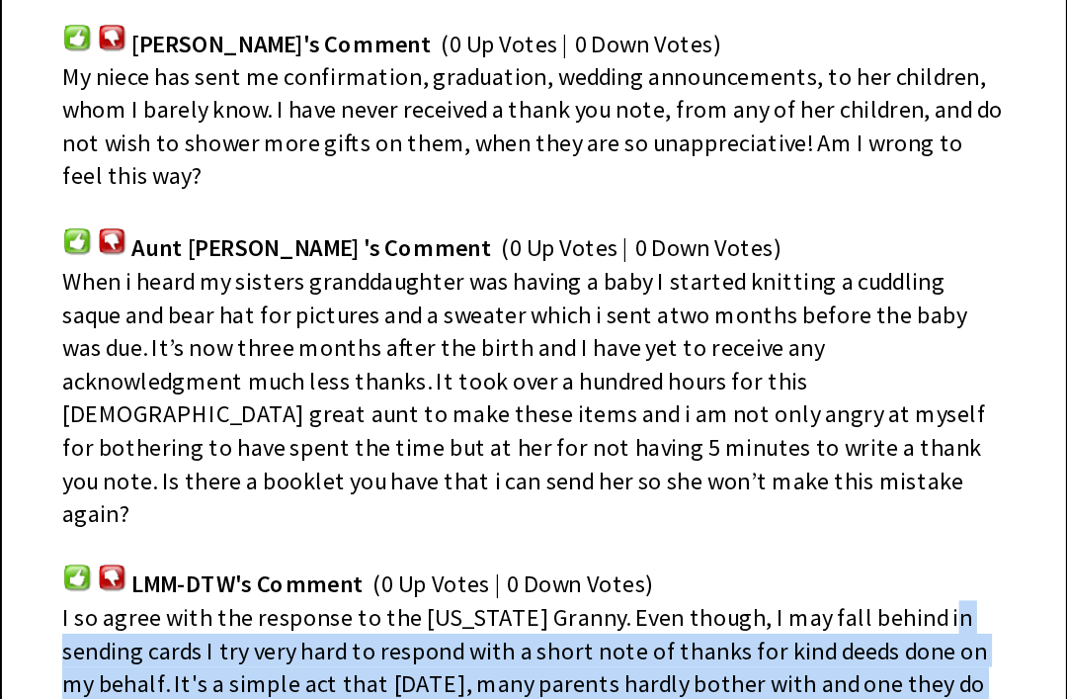
click at [630, 546] on div "LMM-DTW's Comment (0 Up Votes | 0 Down Votes)" at bounding box center [657, 569] width 618 height 46
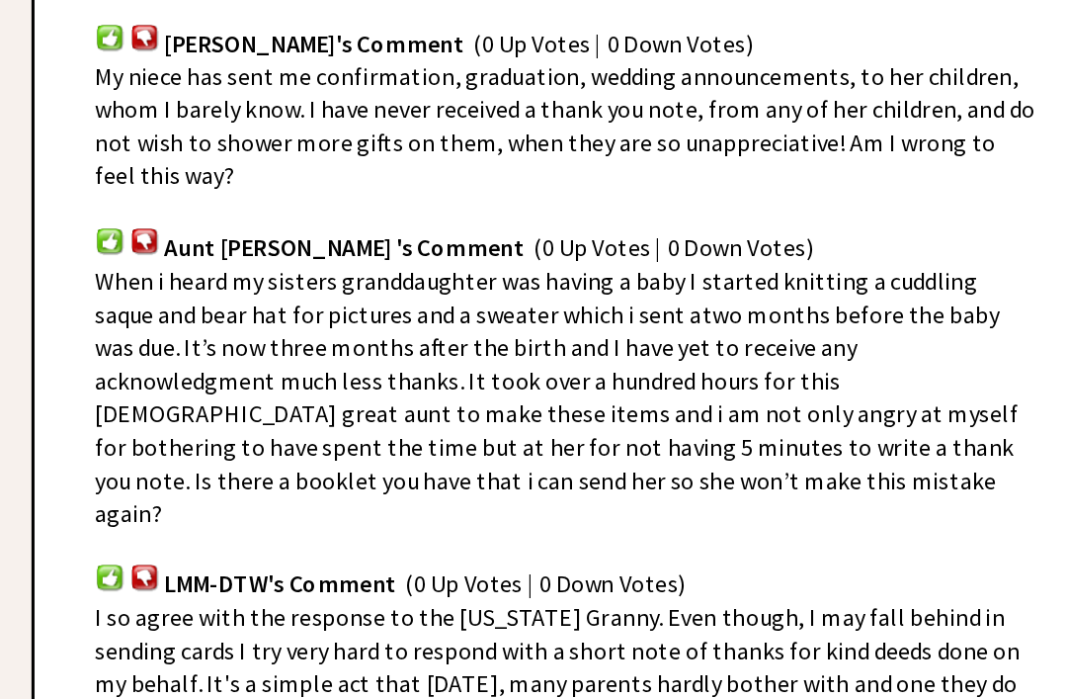
click at [630, 546] on div "LMM-DTW's Comment (0 Up Votes | 0 Down Votes)" at bounding box center [657, 569] width 618 height 46
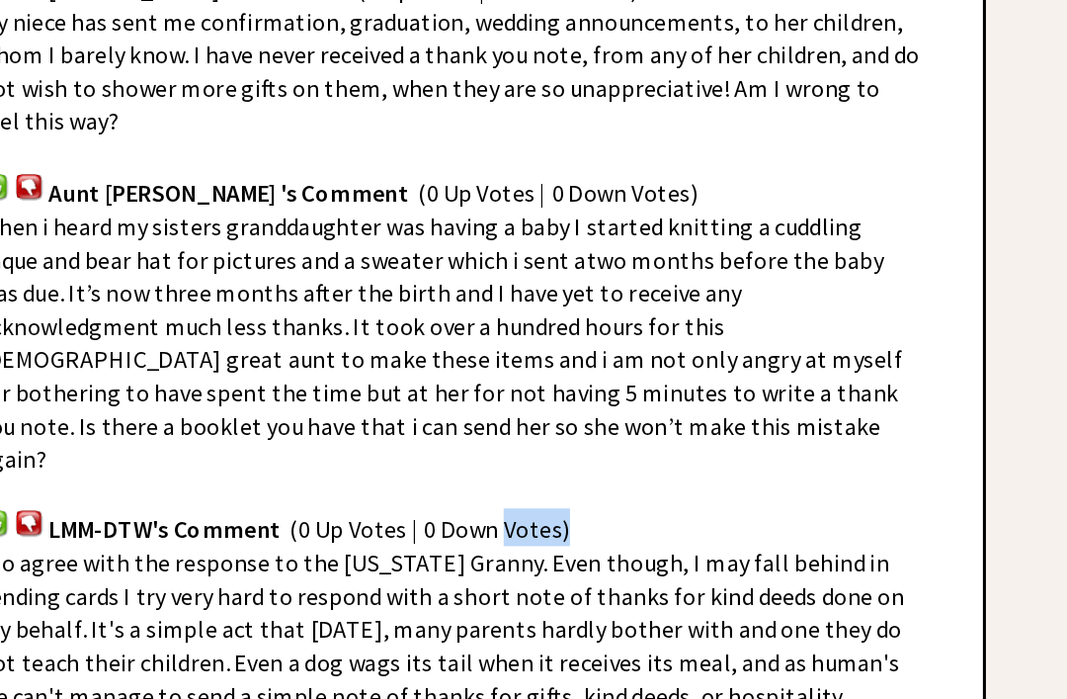
scroll to position [1151, 0]
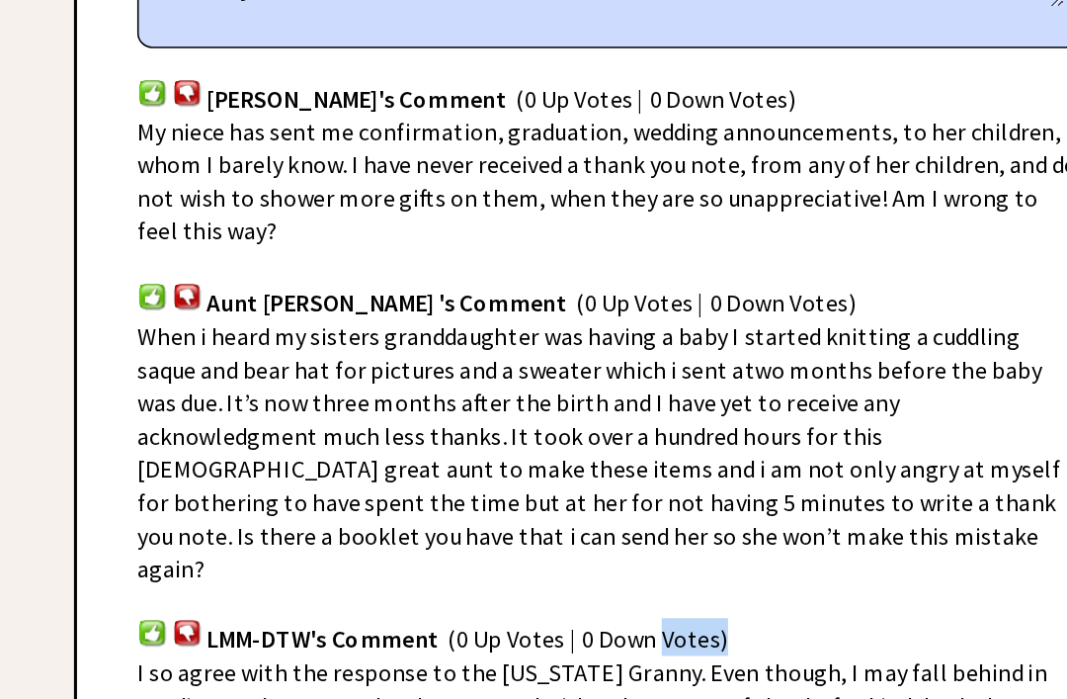
click at [622, 509] on div "LMM-DTW's Comment (0 Up Votes | 0 Down Votes)" at bounding box center [657, 532] width 618 height 46
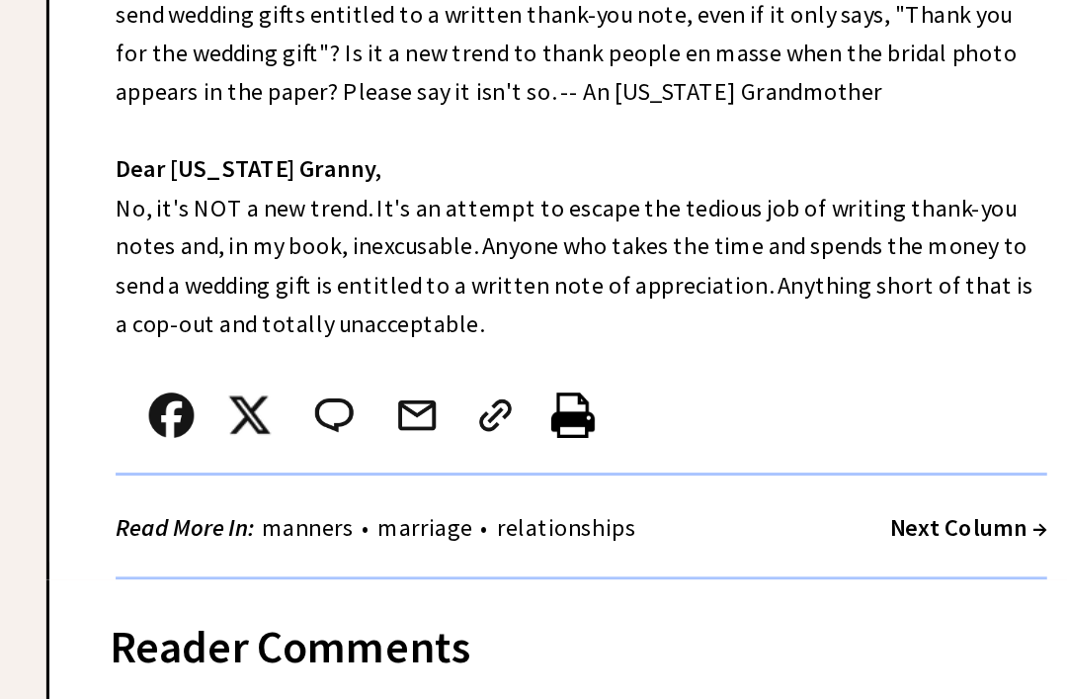
scroll to position [772, 0]
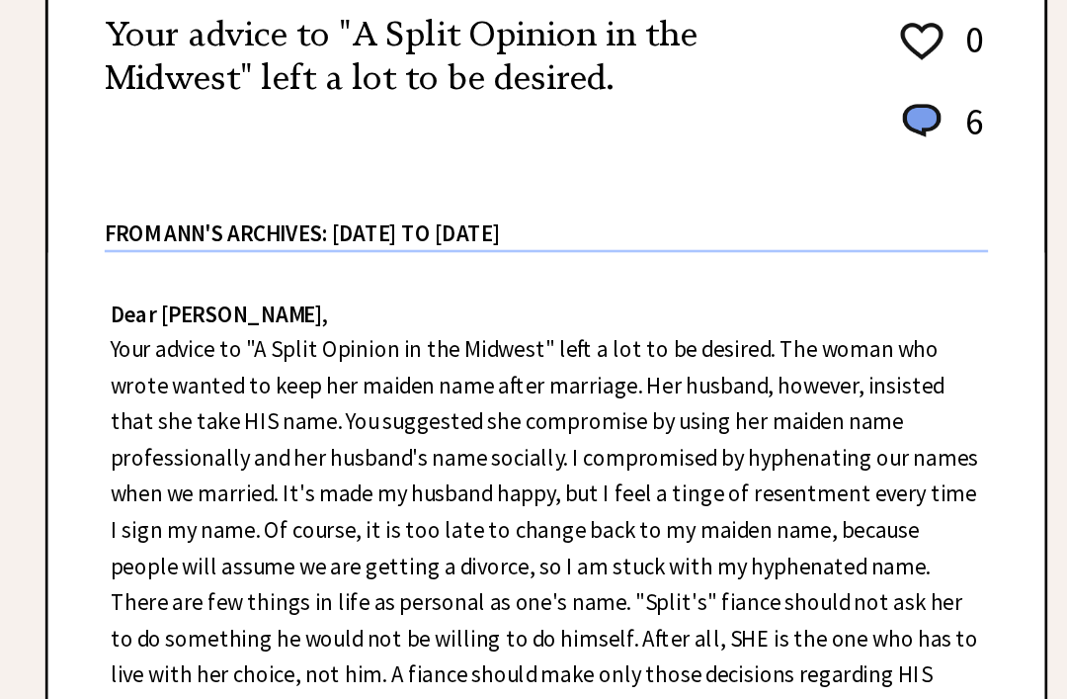
scroll to position [408, 0]
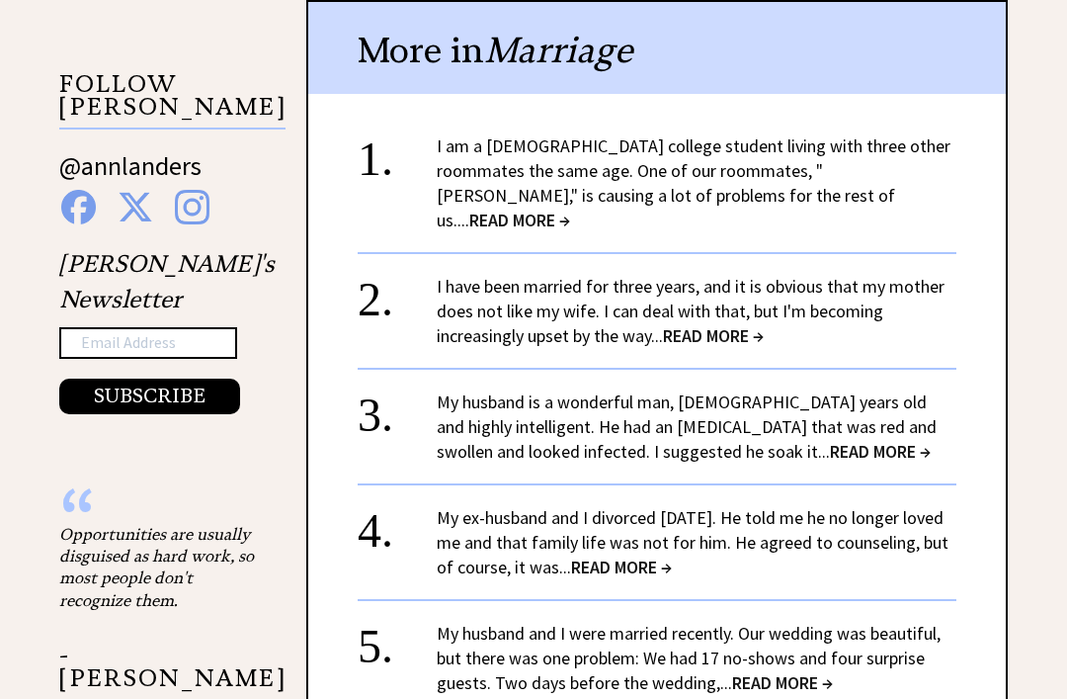
scroll to position [1866, 0]
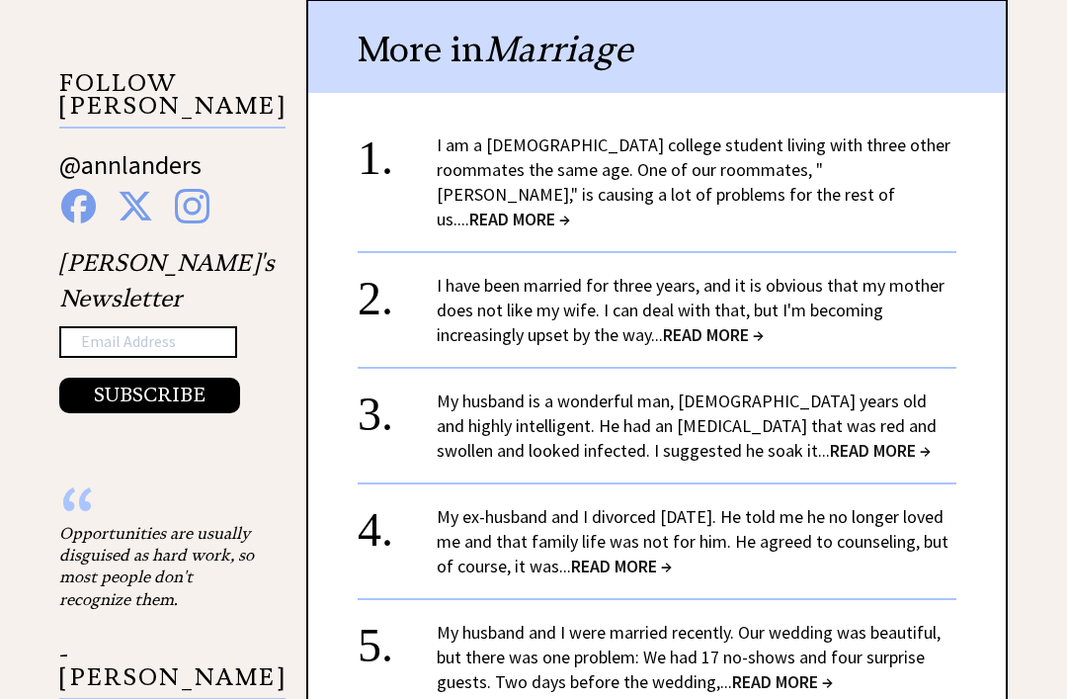
click at [570, 208] on span "READ MORE →" at bounding box center [519, 219] width 101 height 23
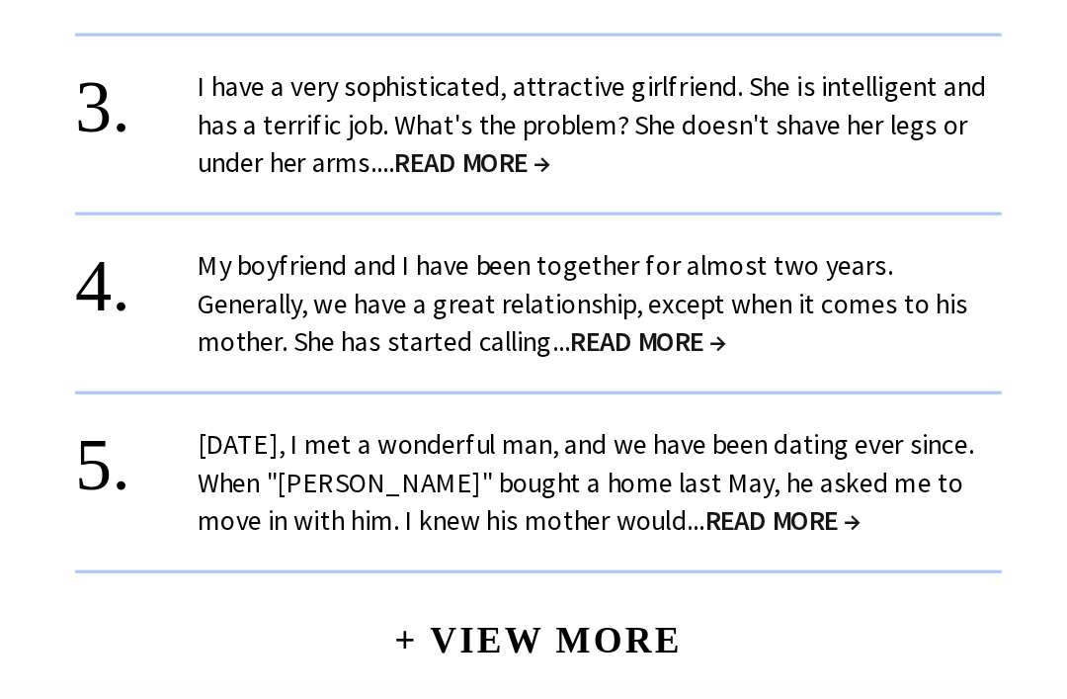
scroll to position [2212, 0]
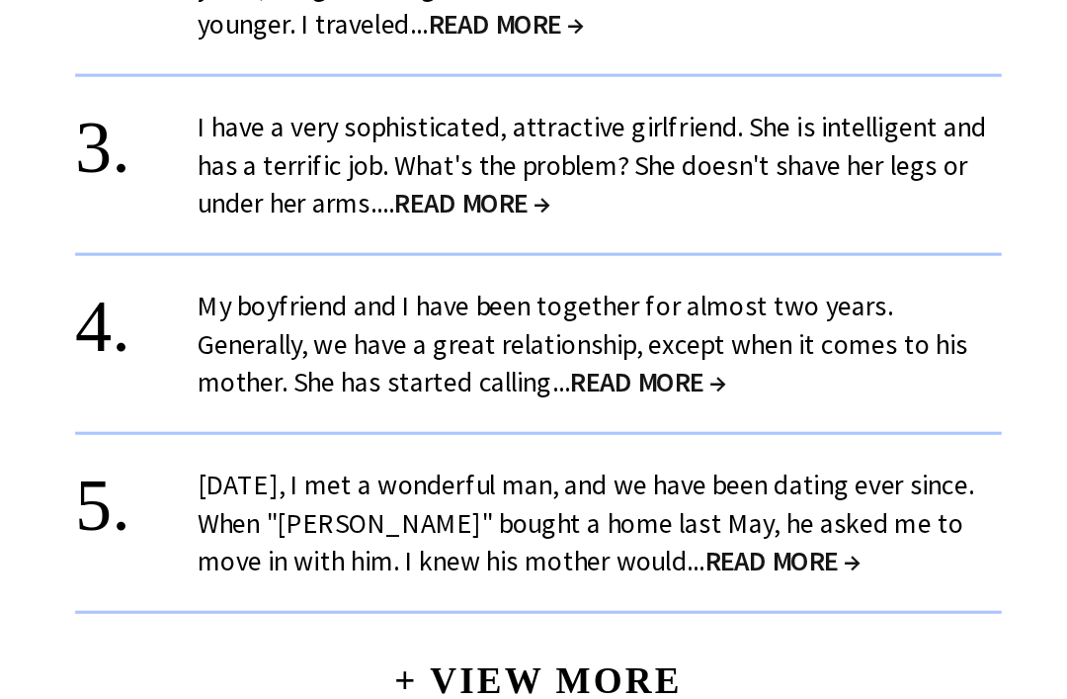
click at [765, 528] on span "READ MORE →" at bounding box center [815, 539] width 101 height 23
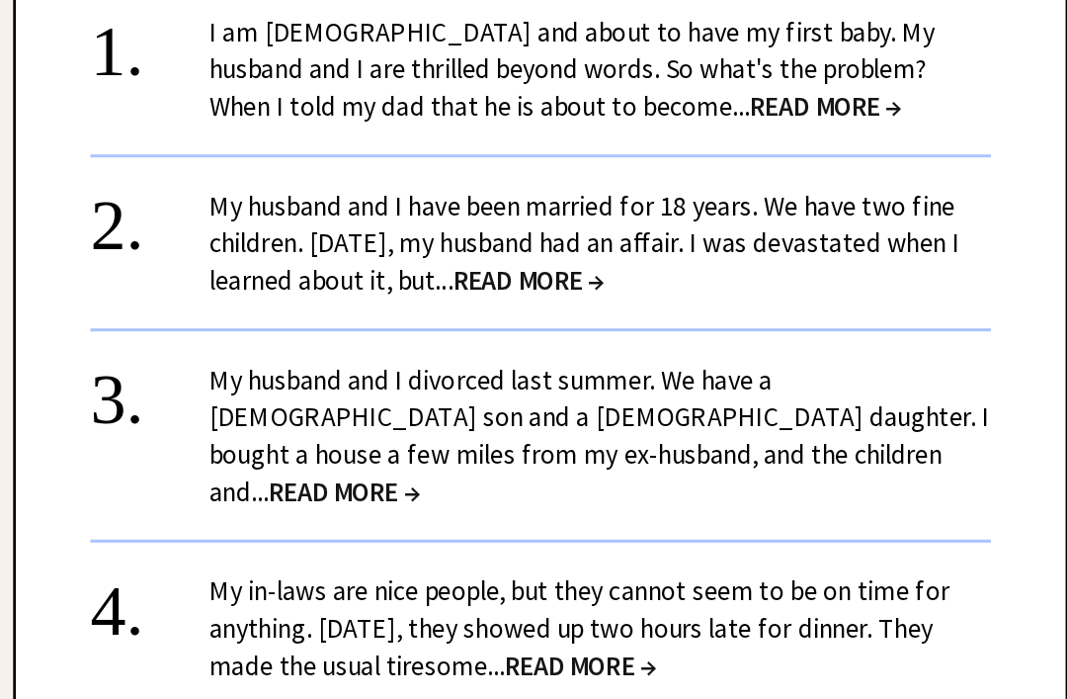
scroll to position [1765, 0]
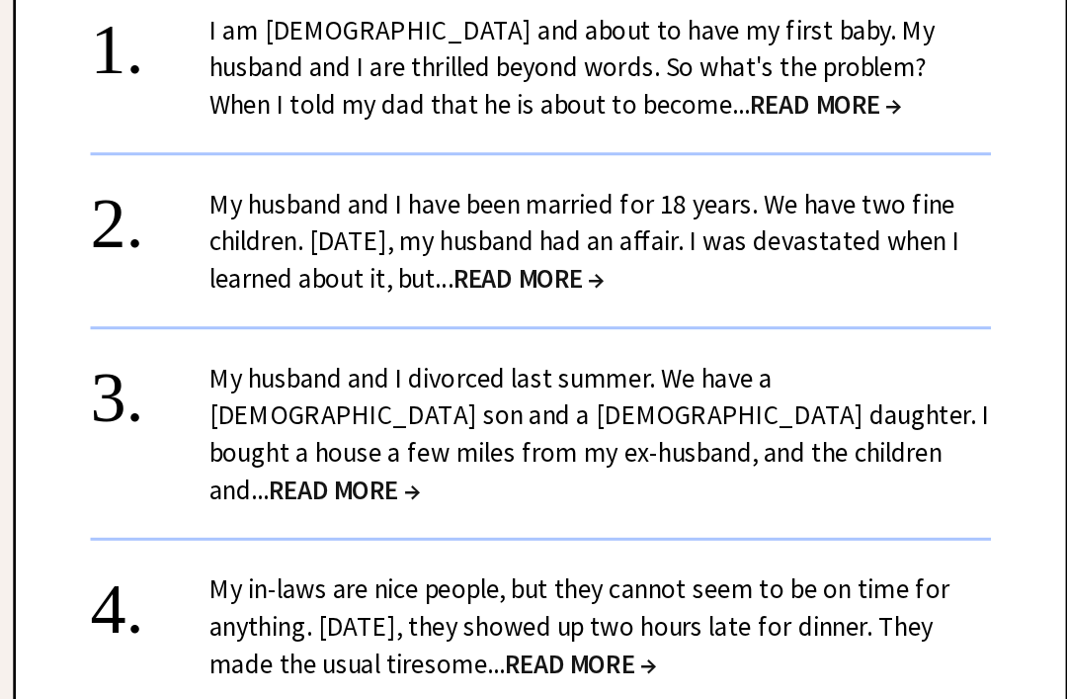
click at [633, 621] on span "READ MORE →" at bounding box center [683, 632] width 101 height 23
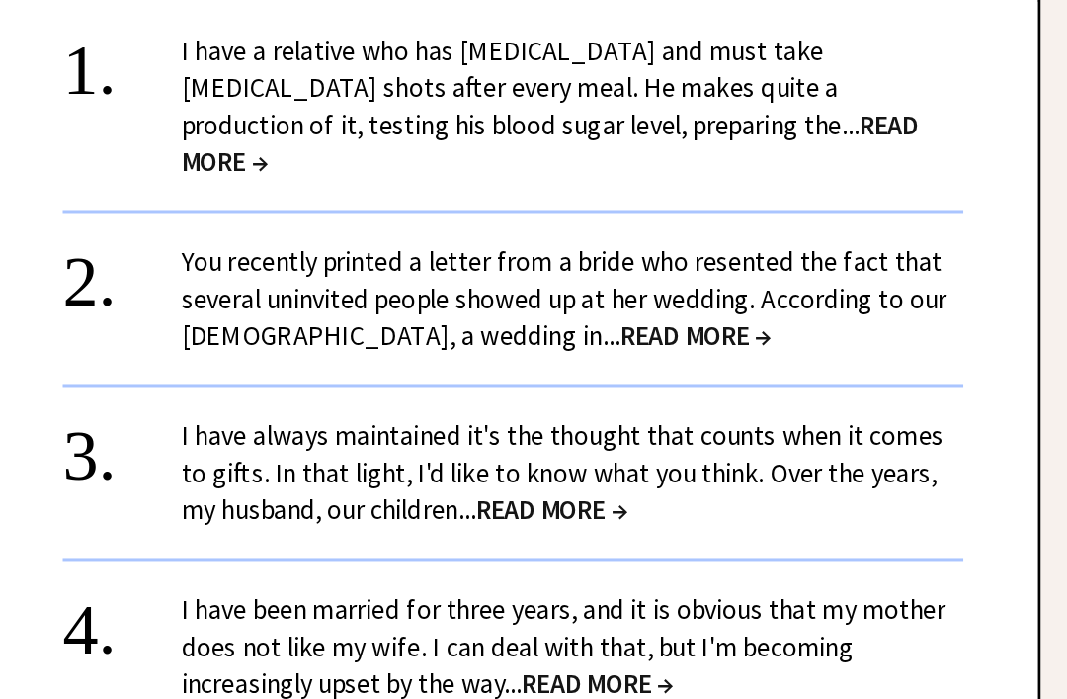
scroll to position [1910, 0]
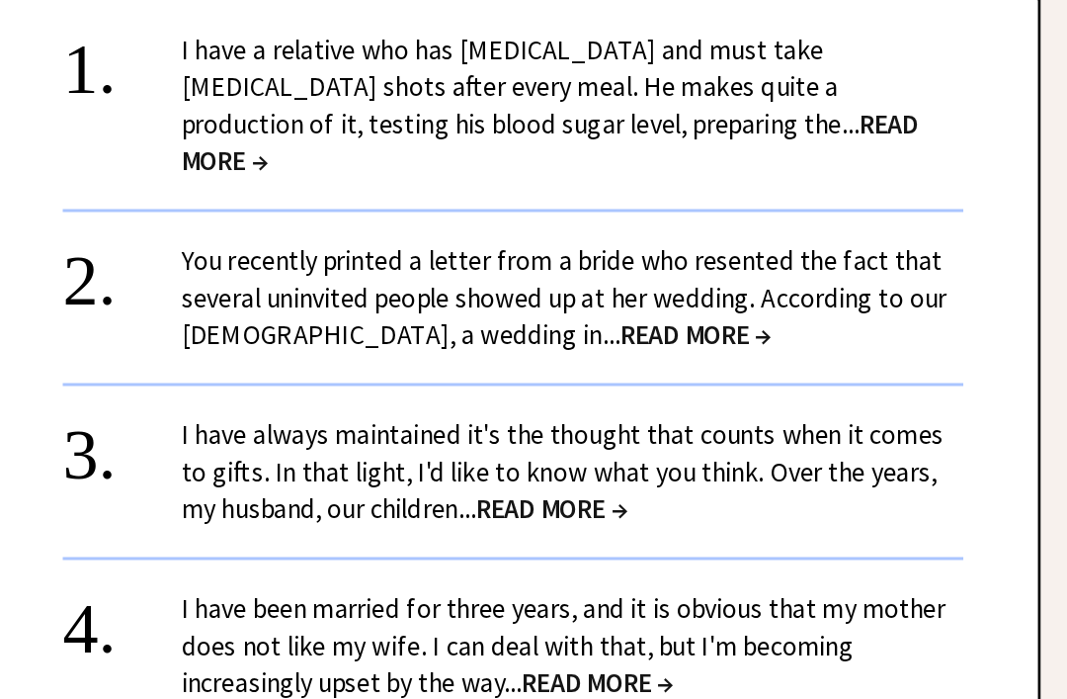
click at [728, 403] on span "READ MORE →" at bounding box center [778, 414] width 101 height 23
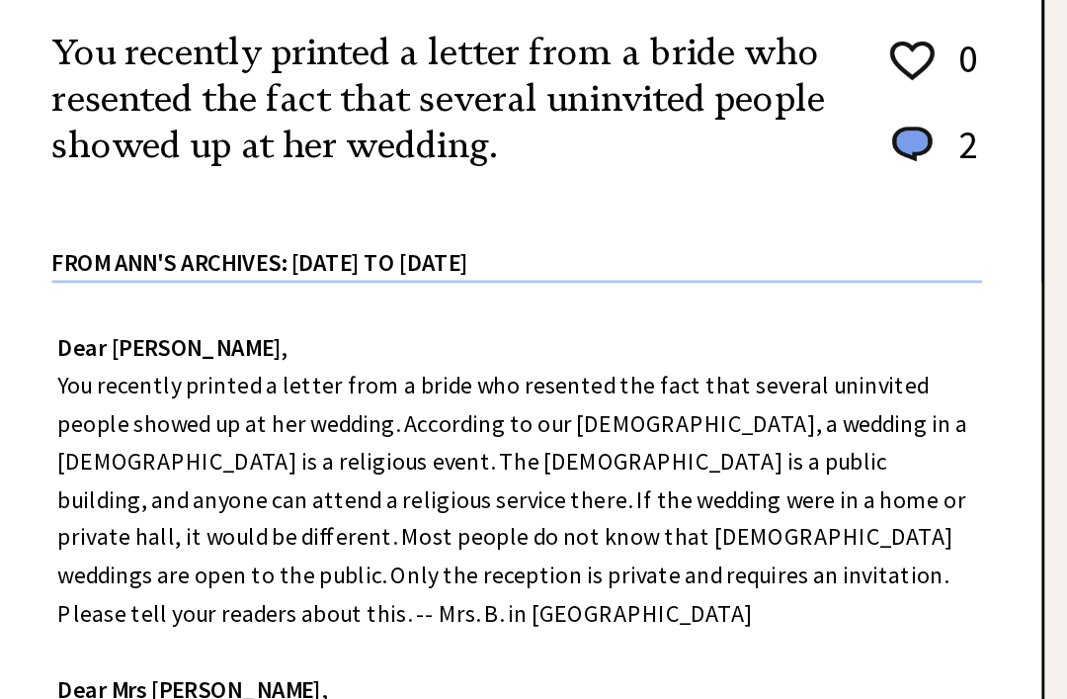
scroll to position [395, 0]
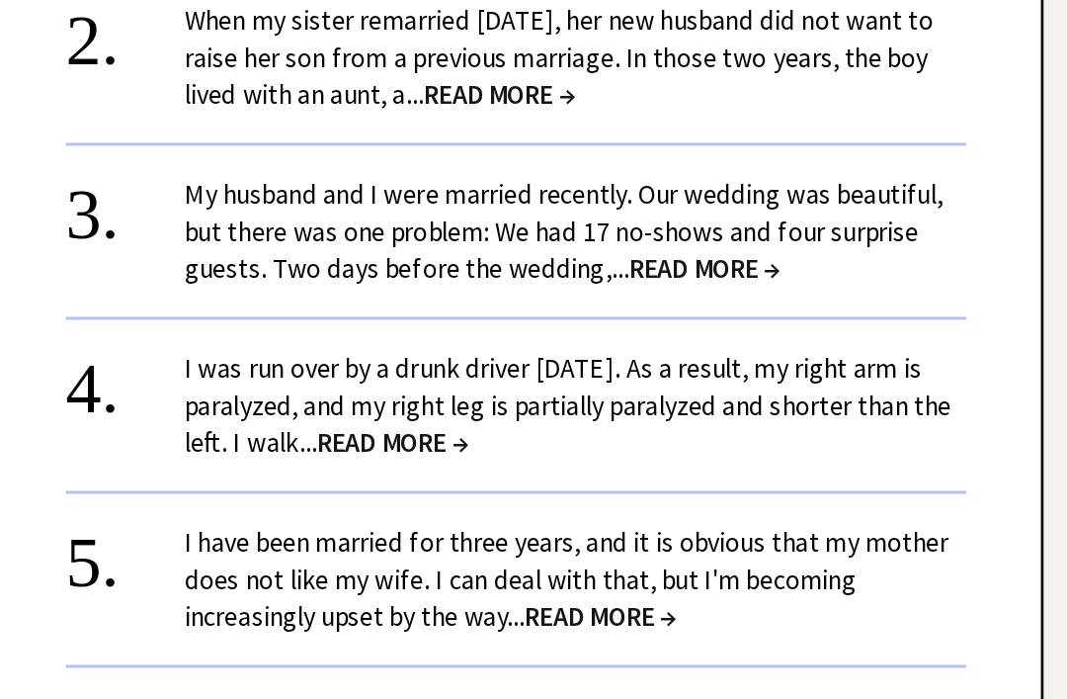
scroll to position [2084, 0]
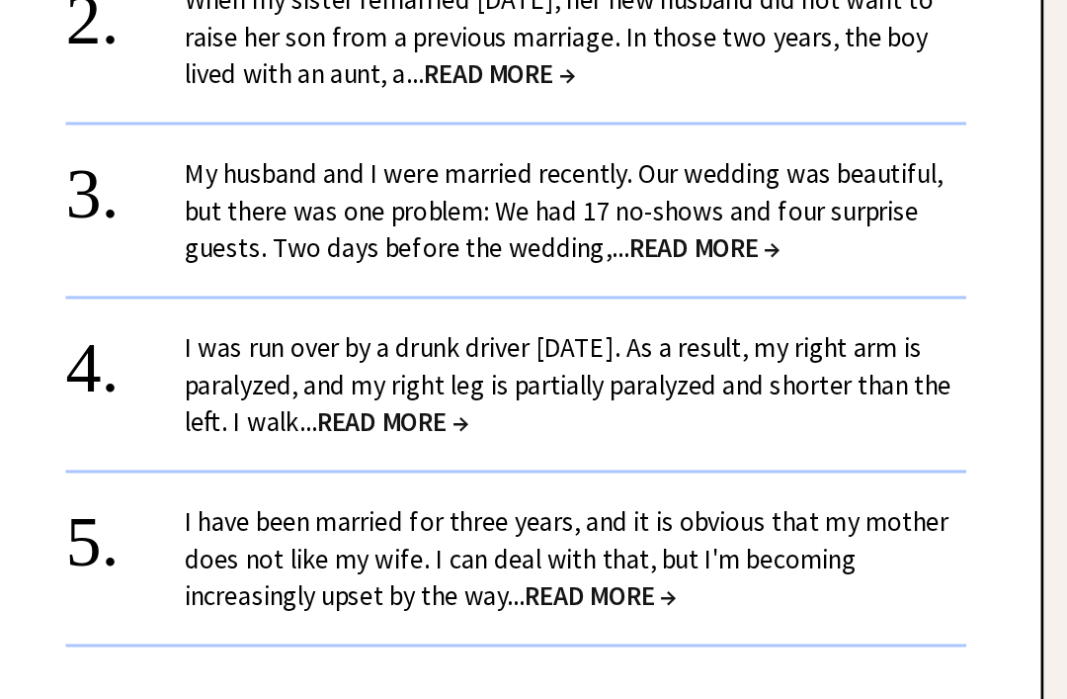
click at [663, 576] on span "READ MORE →" at bounding box center [713, 587] width 101 height 23
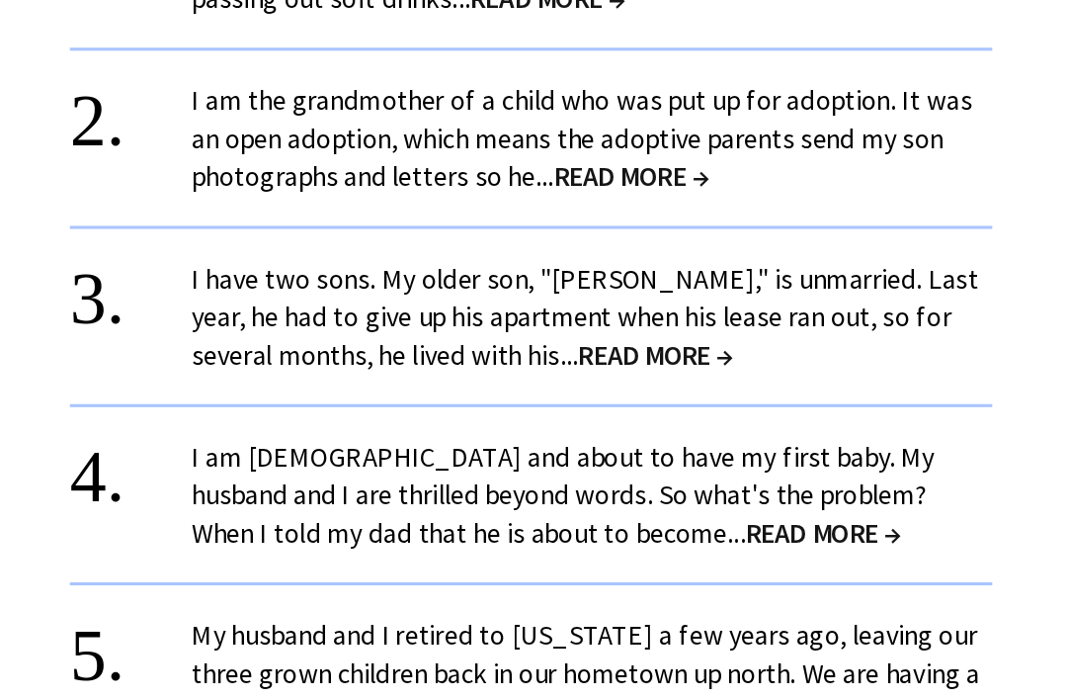
scroll to position [2081, 0]
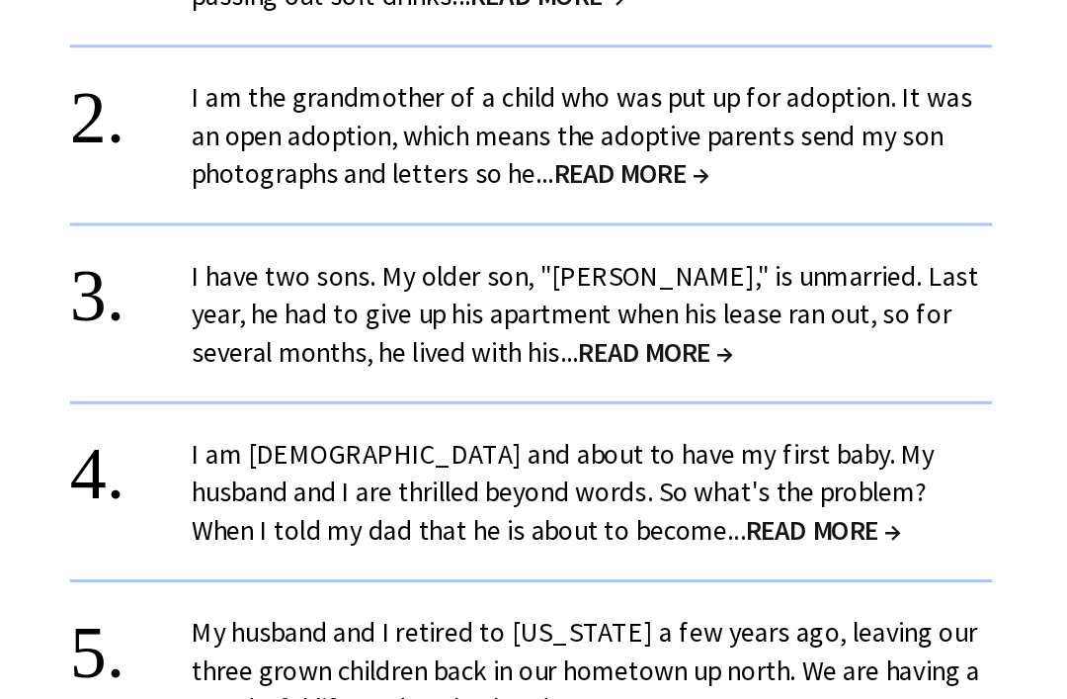
click at [796, 536] on span "READ MORE →" at bounding box center [846, 547] width 101 height 23
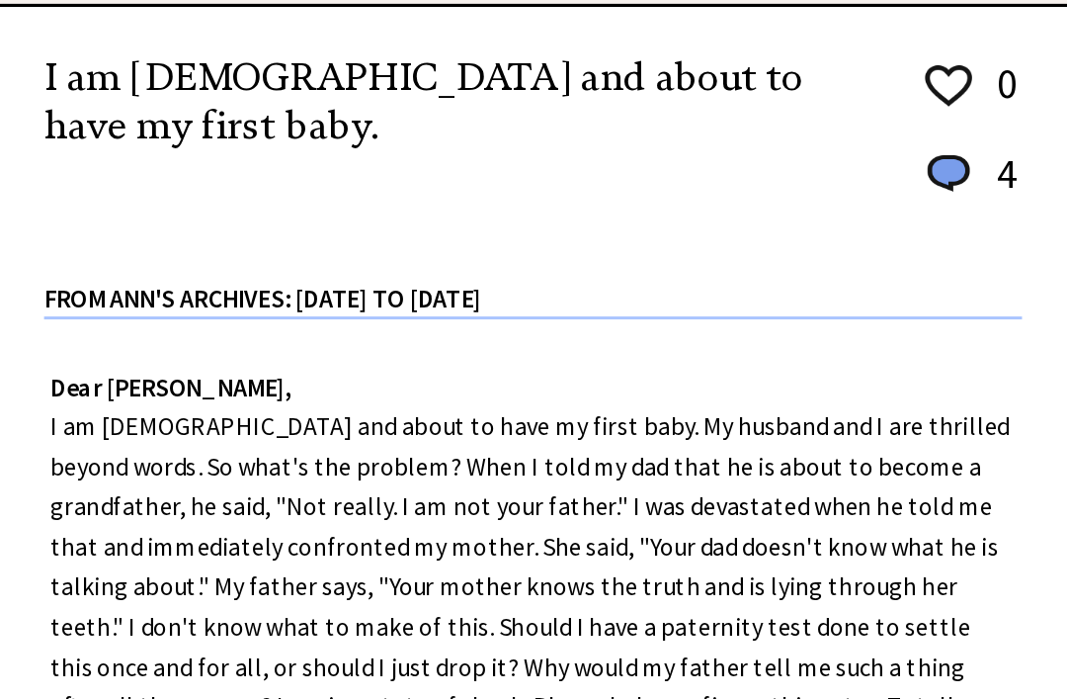
scroll to position [383, 0]
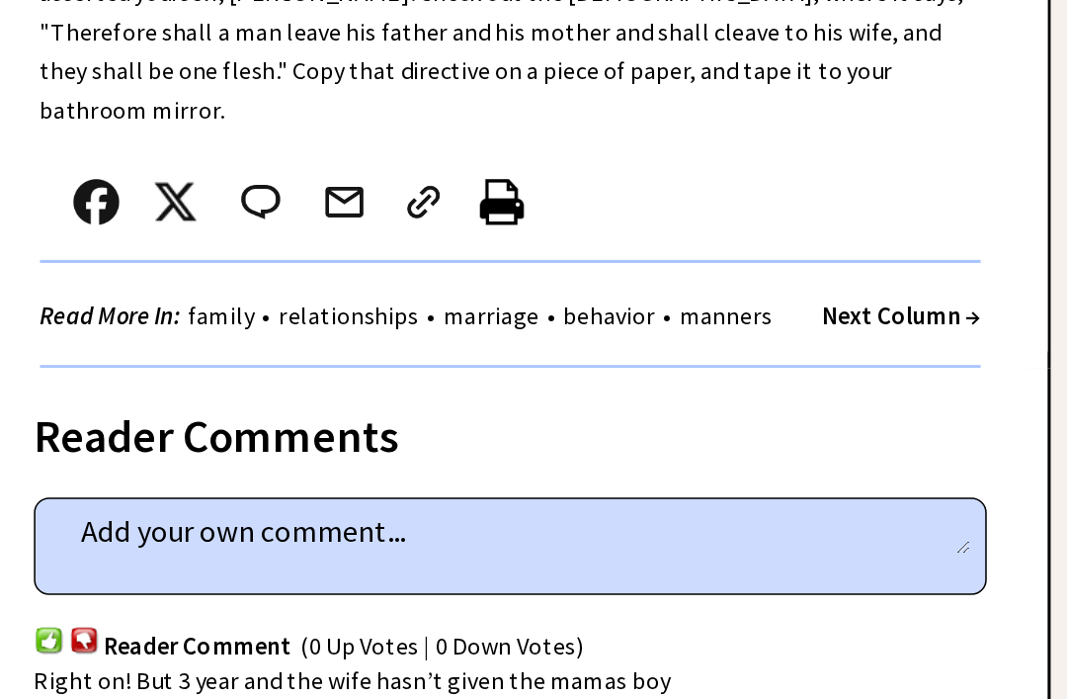
scroll to position [1142, 0]
